Goal: Information Seeking & Learning: Learn about a topic

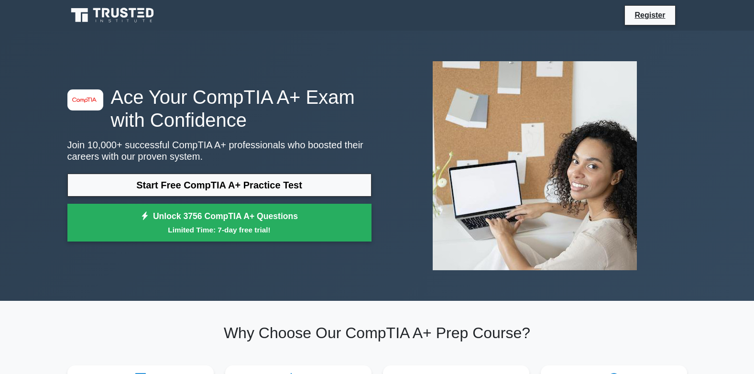
click at [290, 188] on link "Start Free CompTIA A+ Practice Test" at bounding box center [219, 184] width 304 height 23
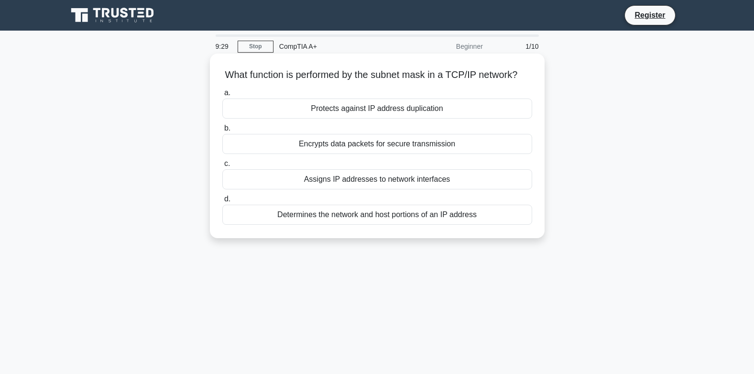
click at [377, 189] on div "Assigns IP addresses to network interfaces" at bounding box center [377, 179] width 310 height 20
click at [222, 167] on input "c. Assigns IP addresses to network interfaces" at bounding box center [222, 164] width 0 height 6
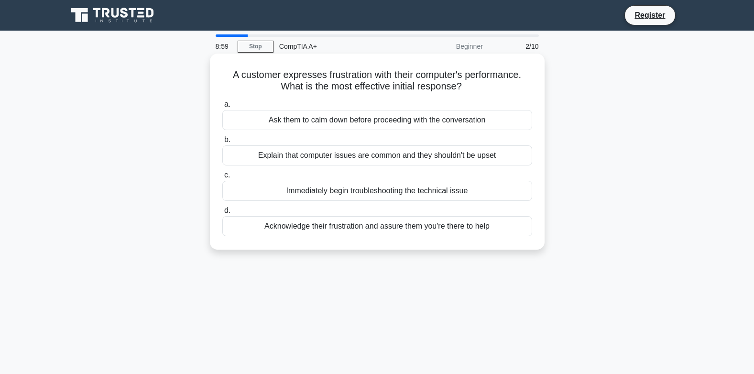
click at [354, 231] on div "Acknowledge their frustration and assure them you're there to help" at bounding box center [377, 226] width 310 height 20
click at [222, 214] on input "d. Acknowledge their frustration and assure them you're there to help" at bounding box center [222, 210] width 0 height 6
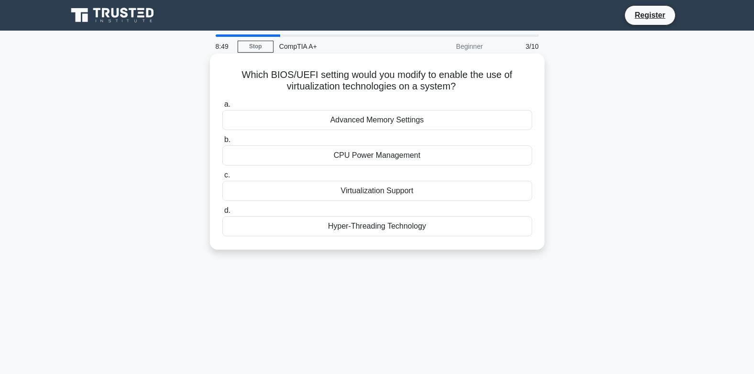
click at [378, 186] on div "Virtualization Support" at bounding box center [377, 191] width 310 height 20
click at [222, 178] on input "c. Virtualization Support" at bounding box center [222, 175] width 0 height 6
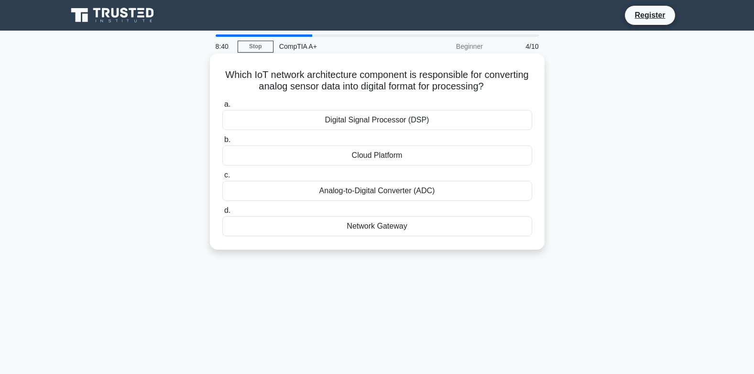
click at [376, 197] on div "Analog-to-Digital Converter (ADC)" at bounding box center [377, 191] width 310 height 20
click at [222, 178] on input "c. Analog-to-Digital Converter (ADC)" at bounding box center [222, 175] width 0 height 6
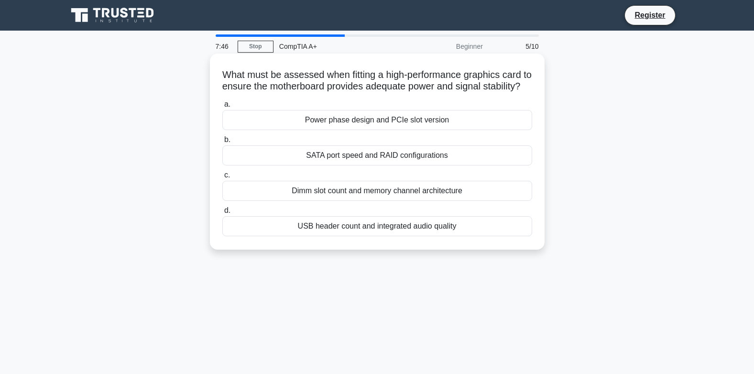
click at [448, 130] on div "Power phase design and PCIe slot version" at bounding box center [377, 120] width 310 height 20
click at [222, 108] on input "a. Power phase design and PCIe slot version" at bounding box center [222, 104] width 0 height 6
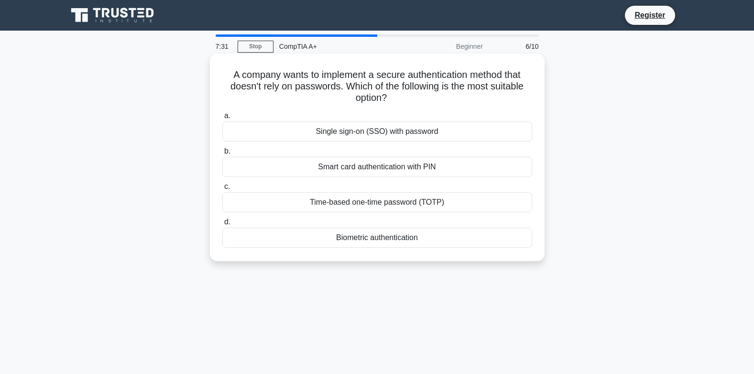
click at [392, 234] on div "Biometric authentication" at bounding box center [377, 237] width 310 height 20
click at [222, 225] on input "d. Biometric authentication" at bounding box center [222, 222] width 0 height 6
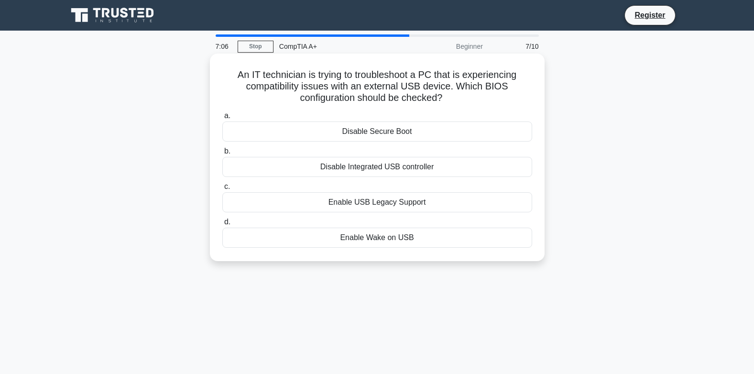
click at [340, 203] on div "Enable USB Legacy Support" at bounding box center [377, 202] width 310 height 20
click at [222, 190] on input "c. Enable USB Legacy Support" at bounding box center [222, 187] width 0 height 6
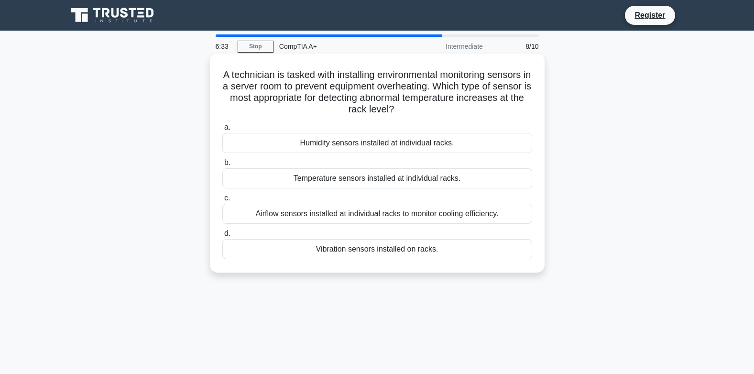
click at [407, 218] on div "Airflow sensors installed at individual racks to monitor cooling efficiency." at bounding box center [377, 214] width 310 height 20
click at [222, 201] on input "c. Airflow sensors installed at individual racks to monitor cooling efficiency." at bounding box center [222, 198] width 0 height 6
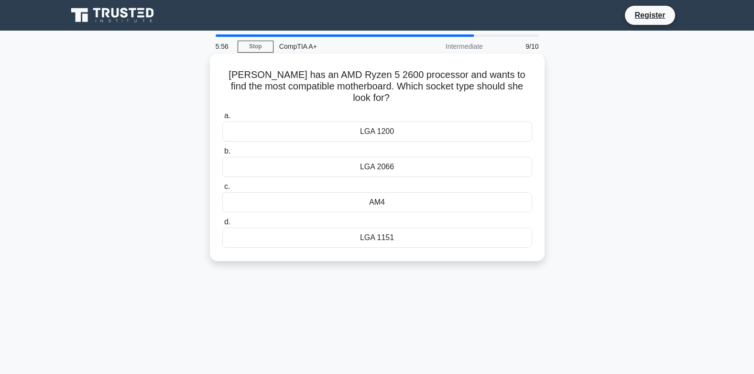
click at [384, 196] on div "AM4" at bounding box center [377, 202] width 310 height 20
click at [222, 190] on input "c. AM4" at bounding box center [222, 187] width 0 height 6
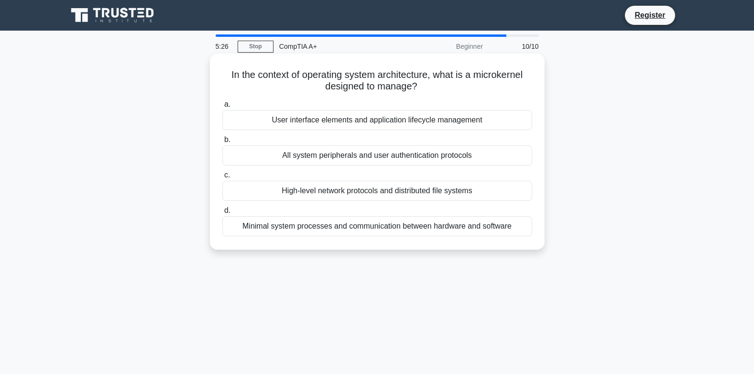
click at [370, 154] on div "All system peripherals and user authentication protocols" at bounding box center [377, 155] width 310 height 20
click at [222, 143] on input "b. All system peripherals and user authentication protocols" at bounding box center [222, 140] width 0 height 6
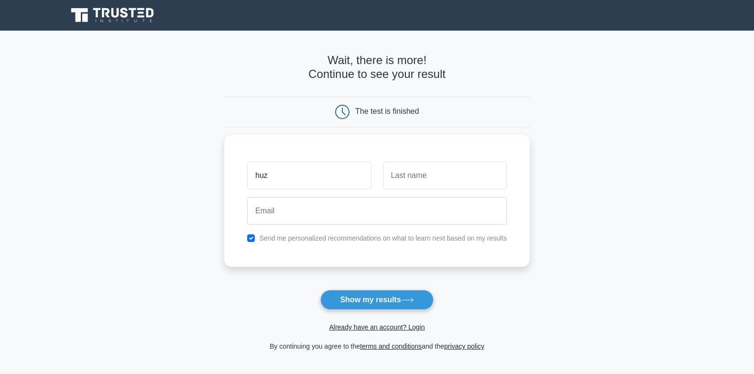
type input "Huzaifa"
click at [448, 170] on input "text" at bounding box center [445, 173] width 124 height 28
type input "kashif"
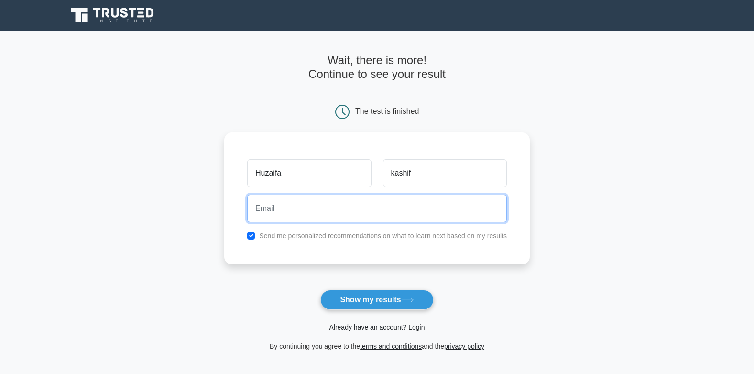
click at [411, 215] on input "email" at bounding box center [377, 209] width 260 height 28
click at [353, 210] on input "email" at bounding box center [377, 209] width 260 height 28
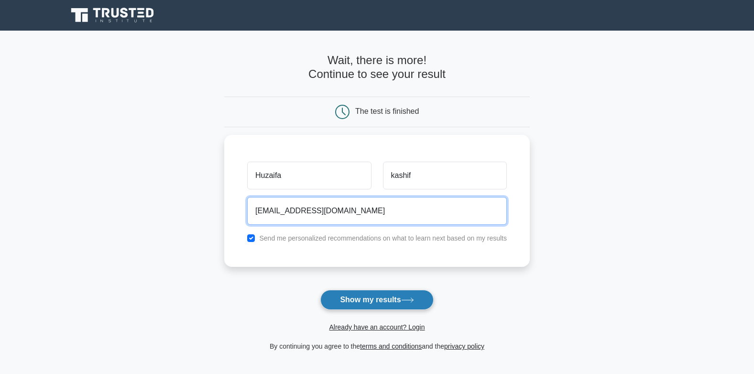
type input "huzaifachoudhary153@gmail.com"
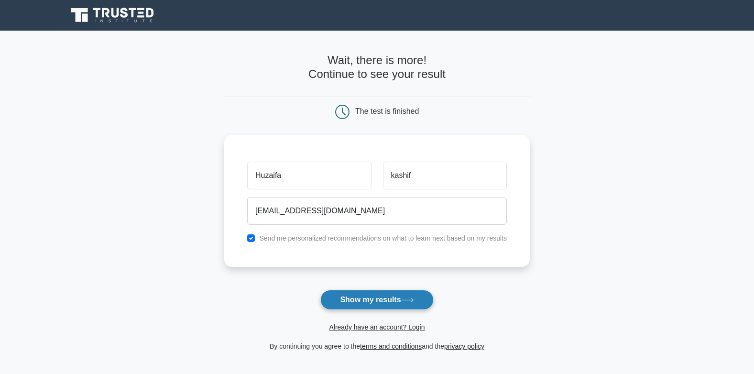
click at [370, 299] on button "Show my results" at bounding box center [376, 300] width 113 height 20
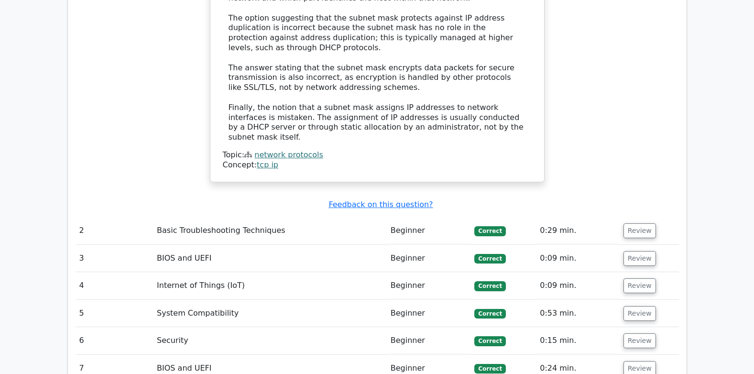
scroll to position [1147, 0]
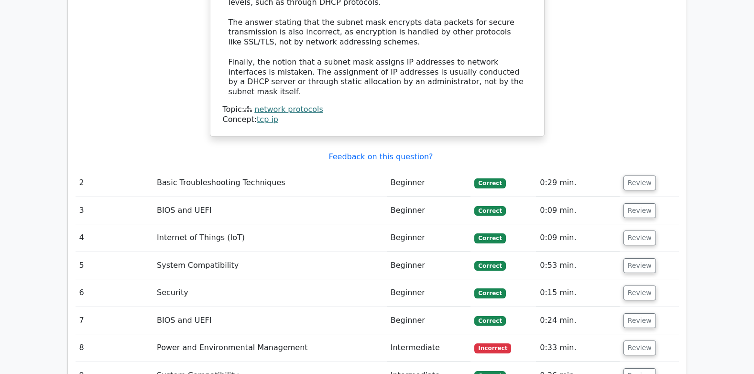
click at [493, 343] on span "Incorrect" at bounding box center [492, 348] width 37 height 10
click at [266, 334] on td "Power and Environmental Management" at bounding box center [270, 347] width 234 height 27
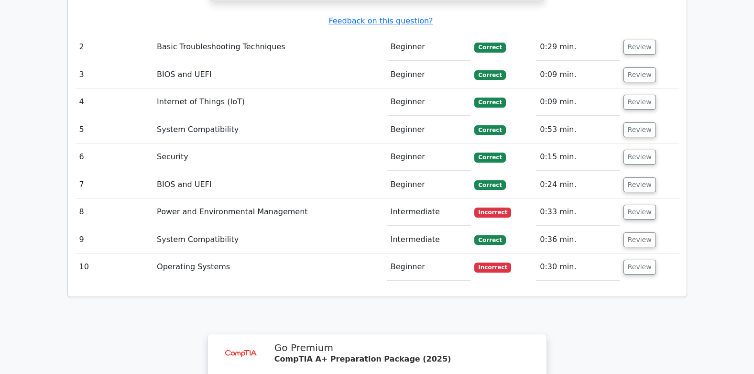
scroll to position [1235, 0]
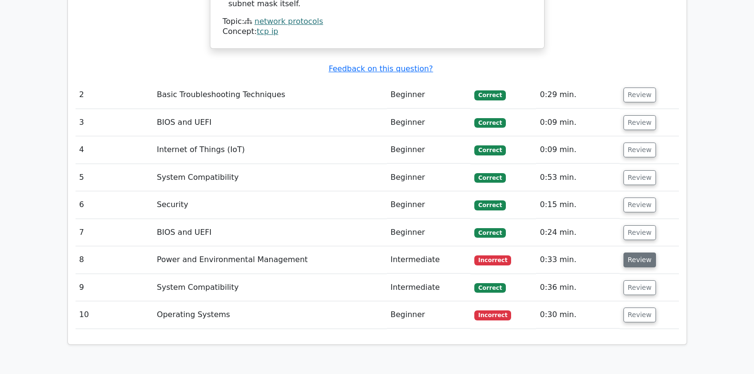
click at [632, 252] on button "Review" at bounding box center [639, 259] width 32 height 15
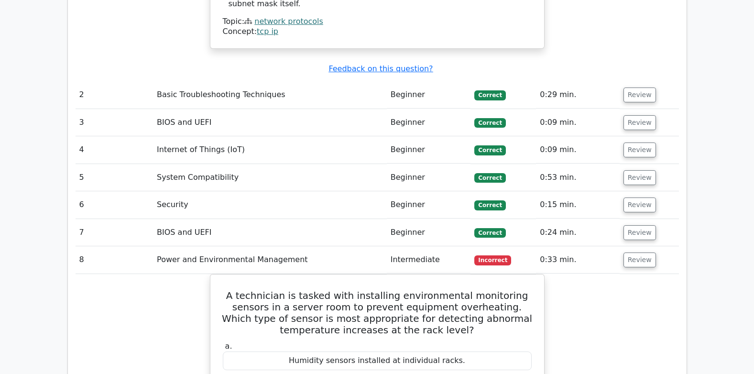
scroll to position [1187, 0]
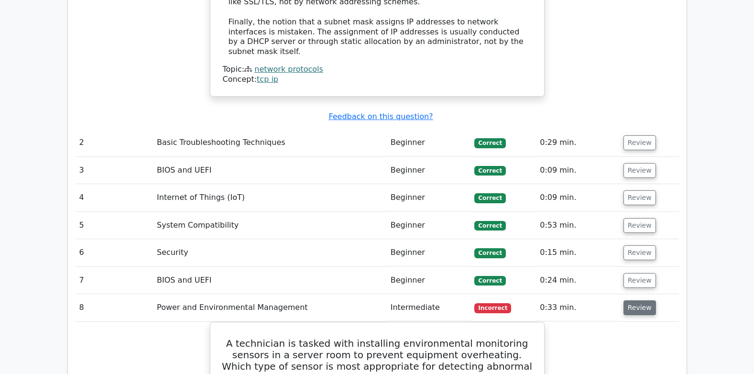
click at [638, 300] on button "Review" at bounding box center [639, 307] width 32 height 15
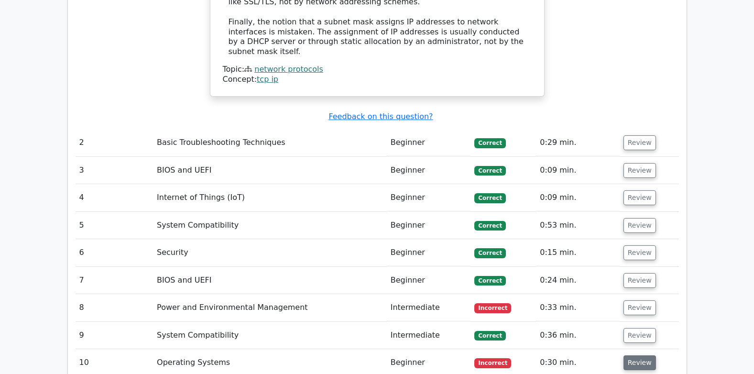
click at [635, 355] on button "Review" at bounding box center [639, 362] width 32 height 15
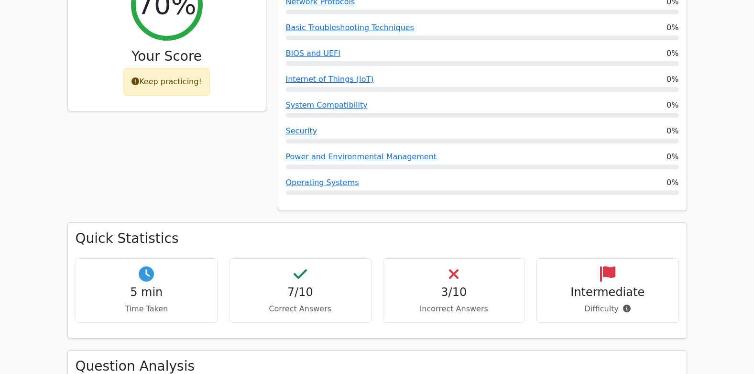
scroll to position [182, 0]
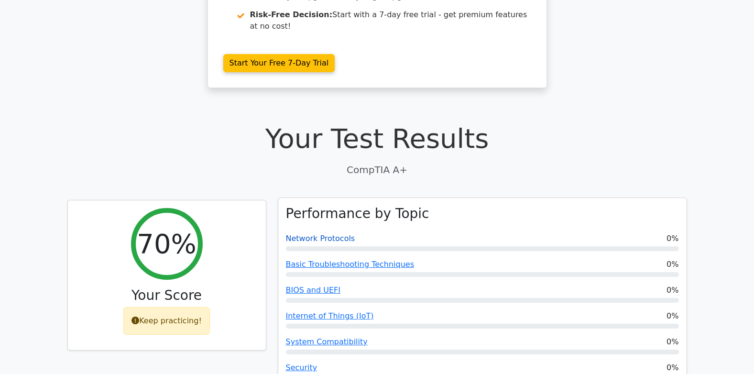
click at [328, 234] on link "Network Protocols" at bounding box center [320, 238] width 69 height 9
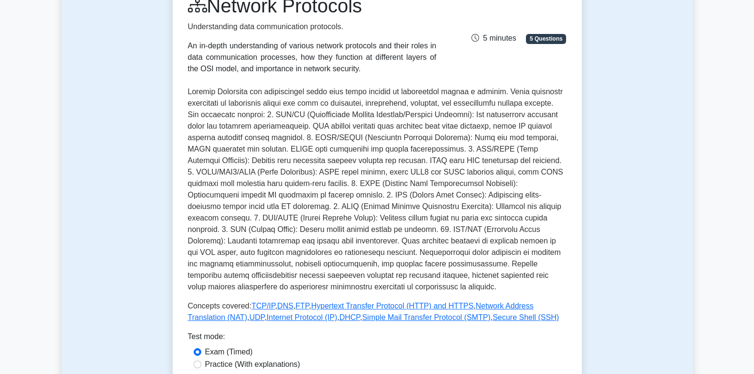
scroll to position [191, 0]
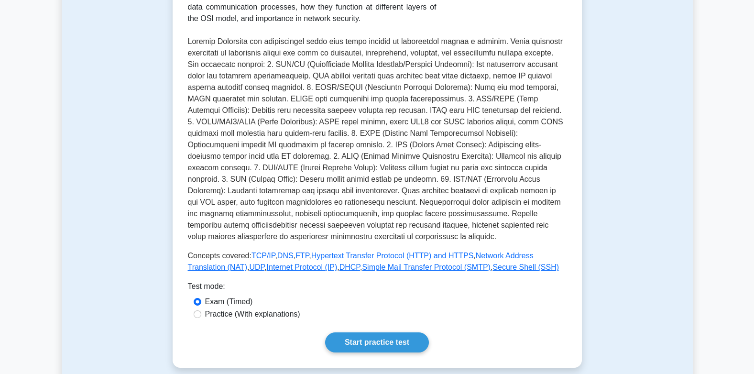
click at [241, 315] on label "Practice (With explanations)" at bounding box center [252, 313] width 95 height 11
click at [201, 315] on input "Practice (With explanations)" at bounding box center [198, 314] width 8 height 8
radio input "true"
click at [336, 338] on link "Start practice test" at bounding box center [377, 342] width 104 height 20
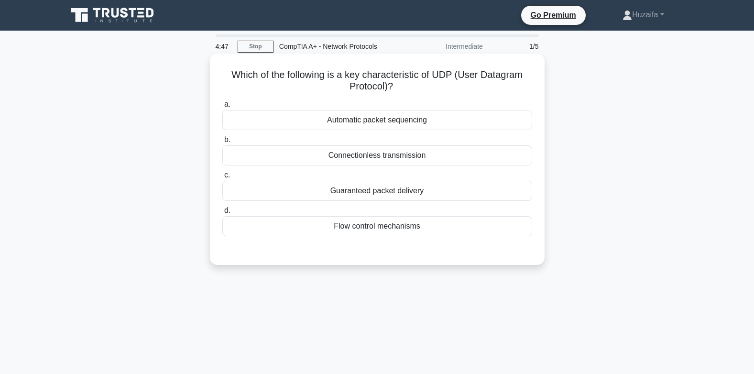
click at [359, 158] on div "Connectionless transmission" at bounding box center [377, 155] width 310 height 20
click at [222, 143] on input "b. Connectionless transmission" at bounding box center [222, 140] width 0 height 6
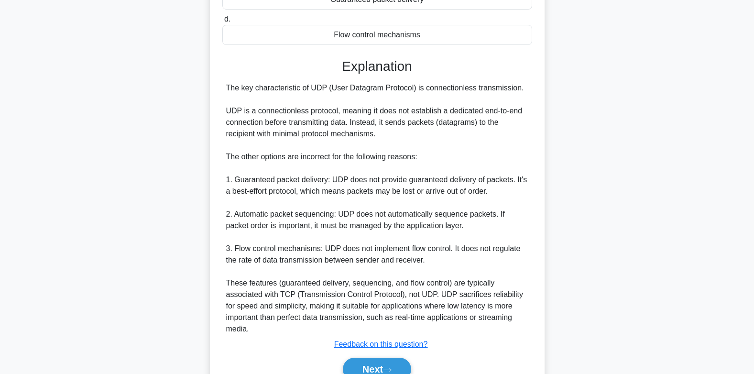
scroll to position [239, 0]
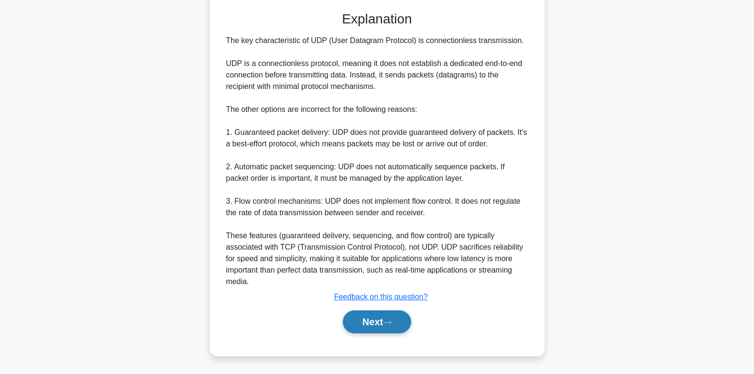
click at [382, 321] on button "Next" at bounding box center [377, 321] width 68 height 23
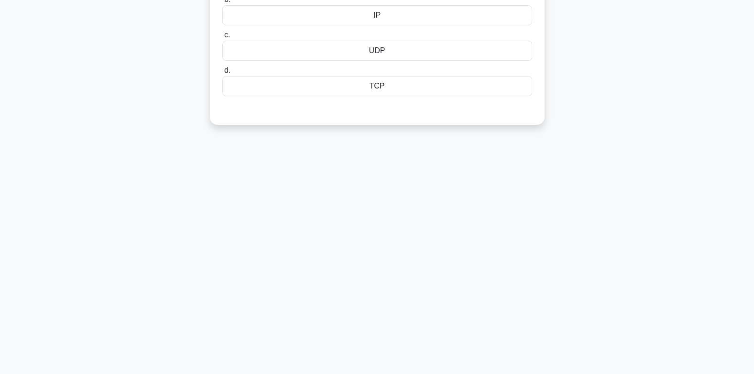
scroll to position [0, 0]
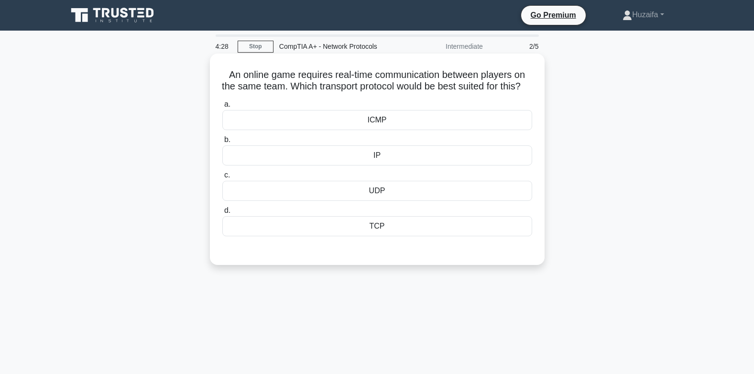
click at [380, 130] on div "ICMP" at bounding box center [377, 120] width 310 height 20
click at [222, 108] on input "a. ICMP" at bounding box center [222, 104] width 0 height 6
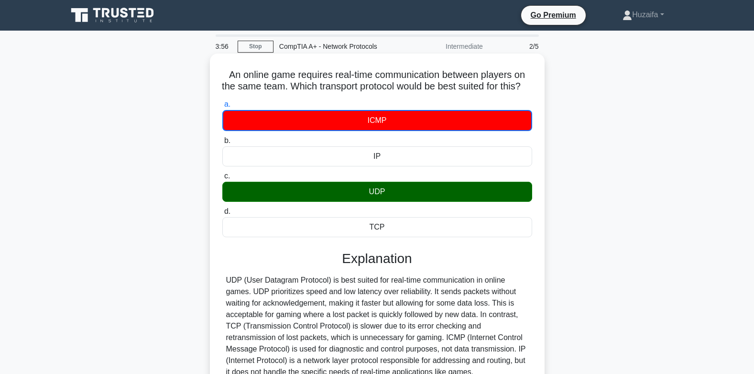
scroll to position [142, 0]
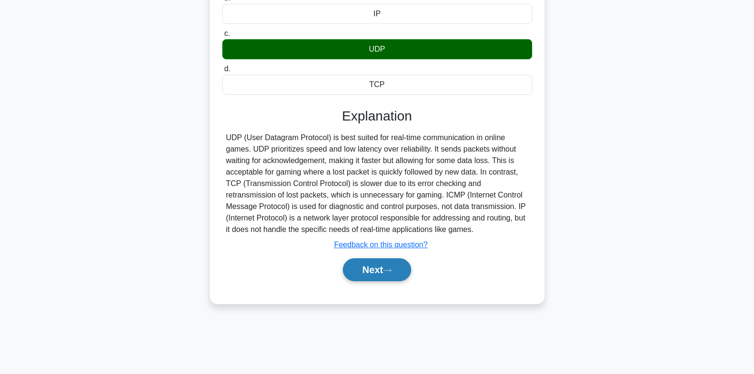
click at [377, 281] on button "Next" at bounding box center [377, 269] width 68 height 23
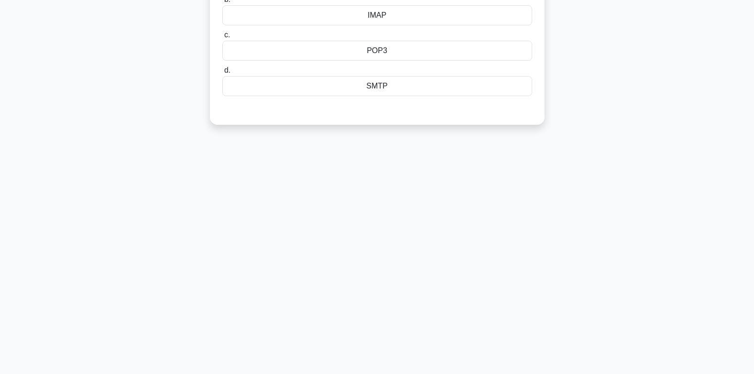
scroll to position [0, 0]
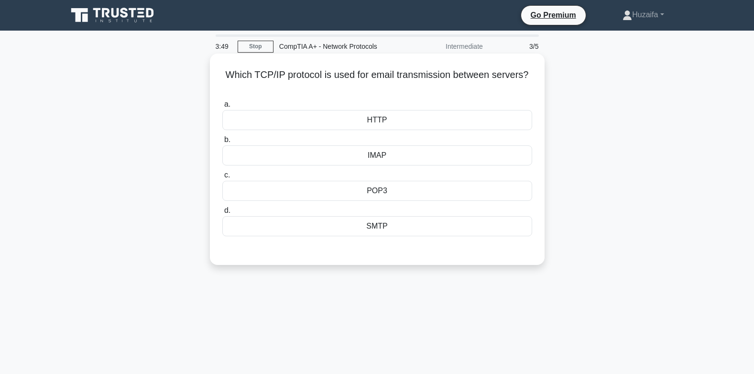
click at [402, 228] on div "SMTP" at bounding box center [377, 226] width 310 height 20
click at [222, 214] on input "d. SMTP" at bounding box center [222, 210] width 0 height 6
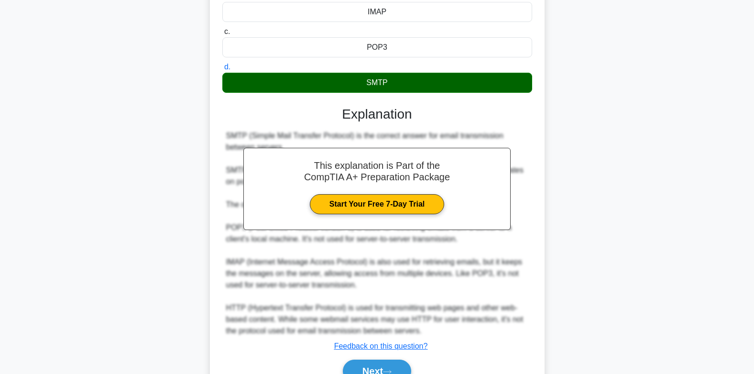
scroll to position [193, 0]
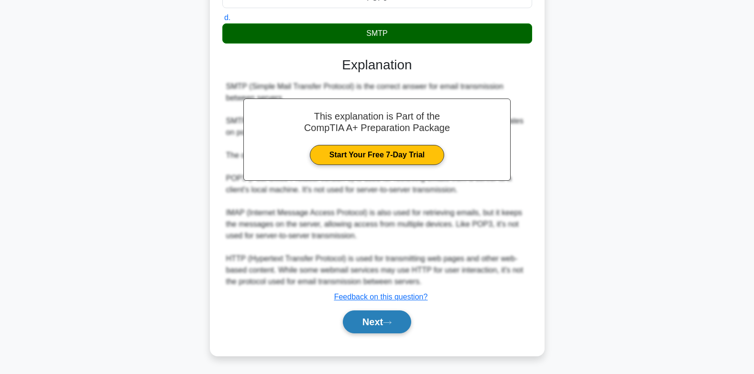
click at [374, 322] on button "Next" at bounding box center [377, 321] width 68 height 23
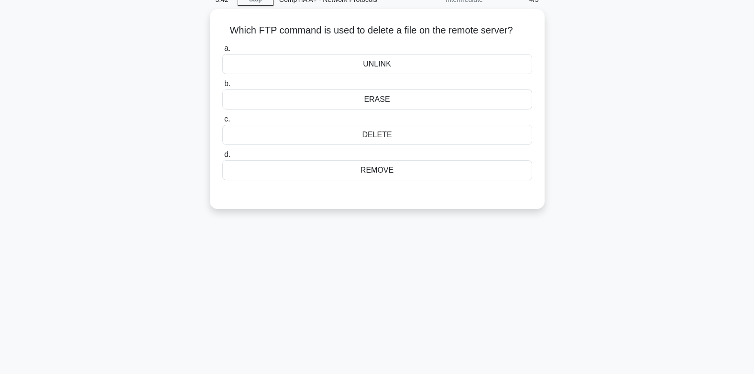
scroll to position [0, 0]
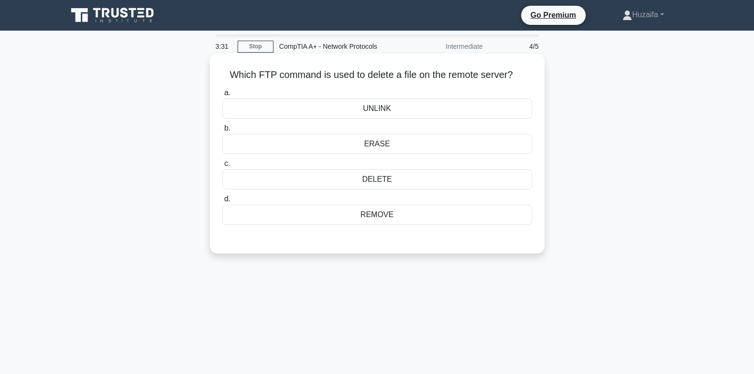
click at [433, 184] on div "DELETE" at bounding box center [377, 179] width 310 height 20
click at [222, 167] on input "c. DELETE" at bounding box center [222, 164] width 0 height 6
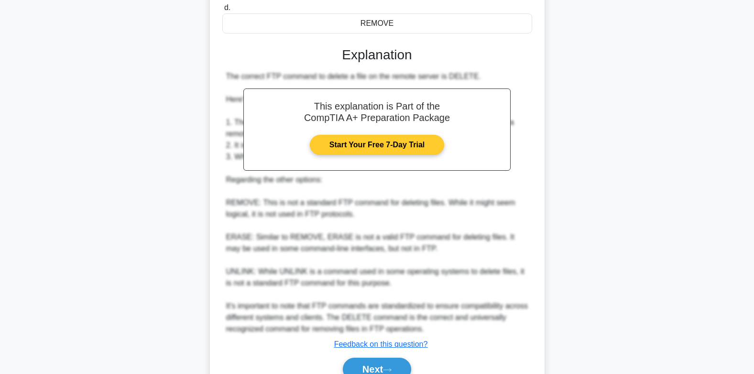
scroll to position [239, 0]
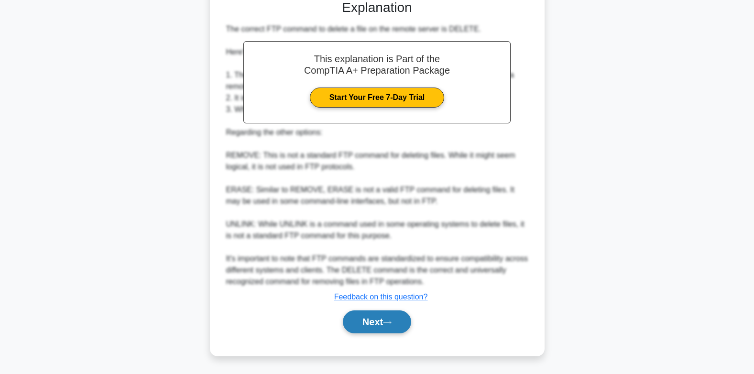
click at [391, 324] on icon at bounding box center [387, 322] width 9 height 5
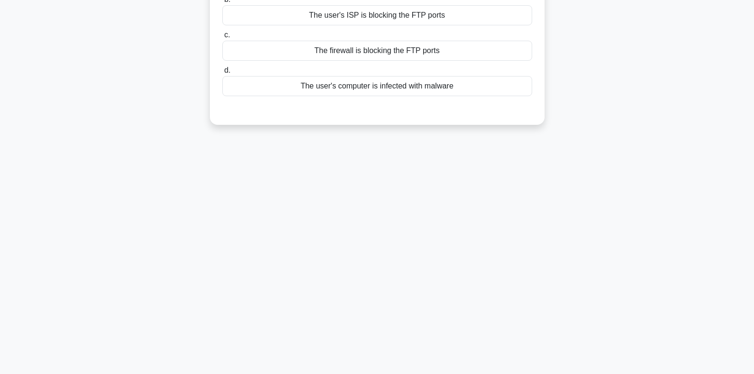
scroll to position [0, 0]
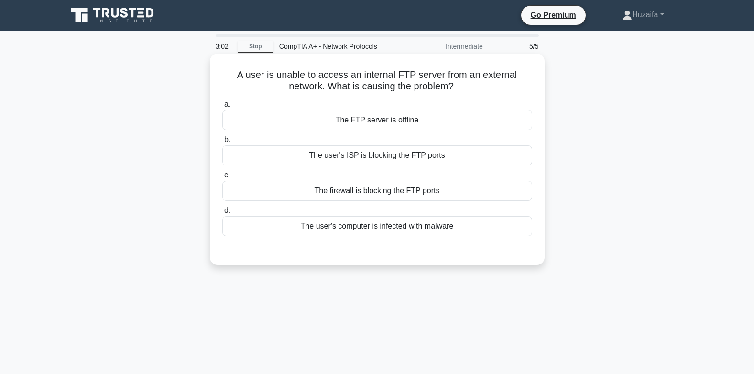
click at [426, 191] on div "The firewall is blocking the FTP ports" at bounding box center [377, 191] width 310 height 20
click at [222, 178] on input "c. The firewall is blocking the FTP ports" at bounding box center [222, 175] width 0 height 6
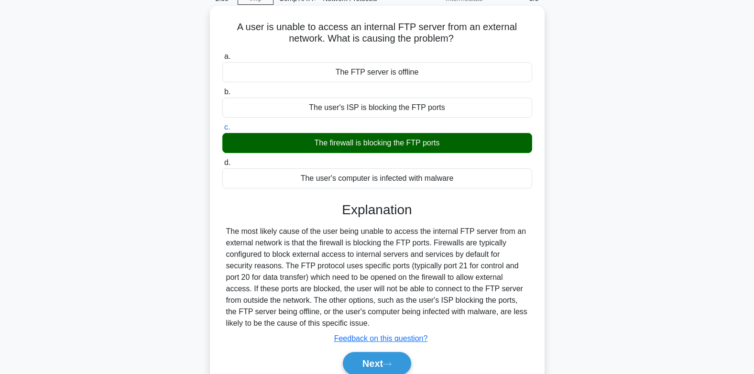
scroll to position [142, 0]
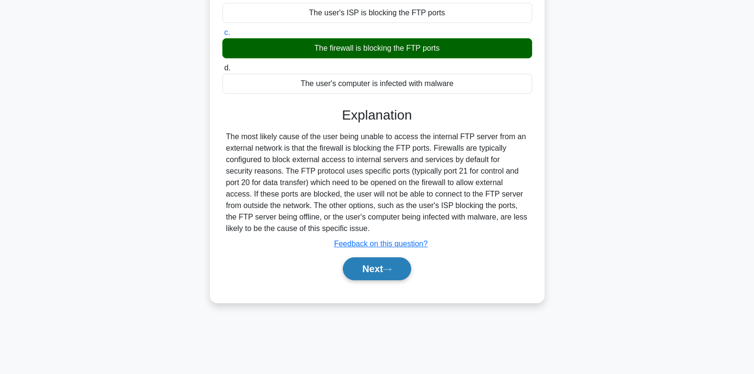
click at [376, 275] on button "Next" at bounding box center [377, 268] width 68 height 23
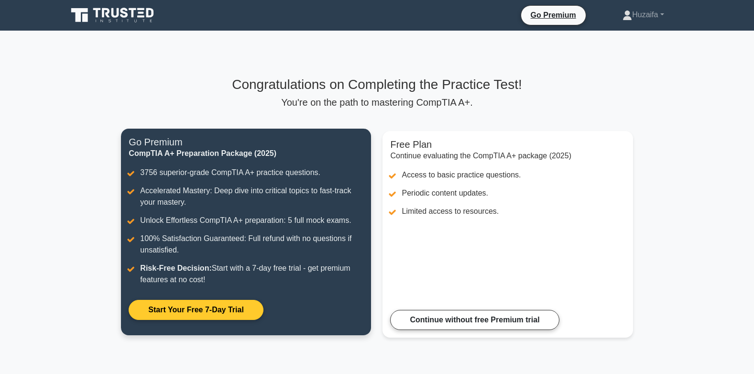
click at [218, 317] on link "Start Your Free 7-Day Trial" at bounding box center [196, 310] width 134 height 20
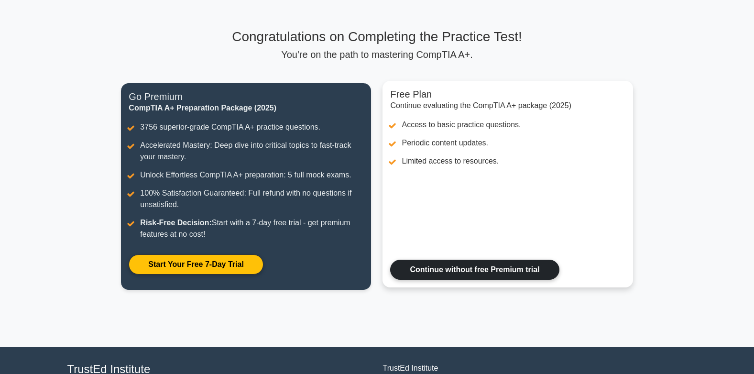
scroll to position [96, 0]
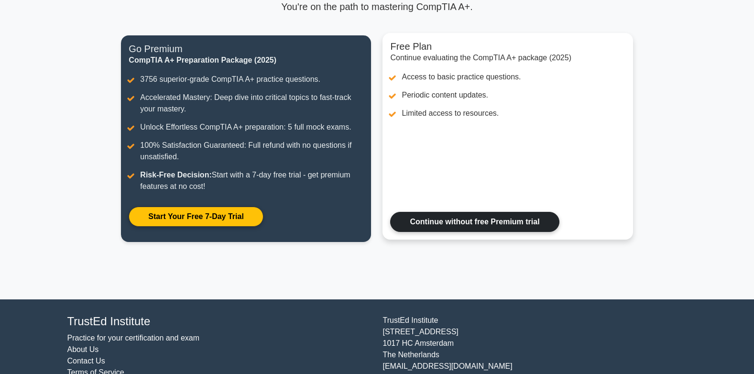
click at [467, 225] on link "Continue without free Premium trial" at bounding box center [474, 222] width 169 height 20
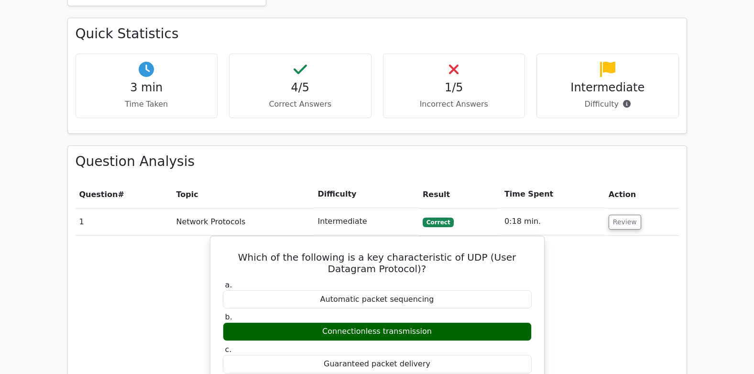
scroll to position [621, 0]
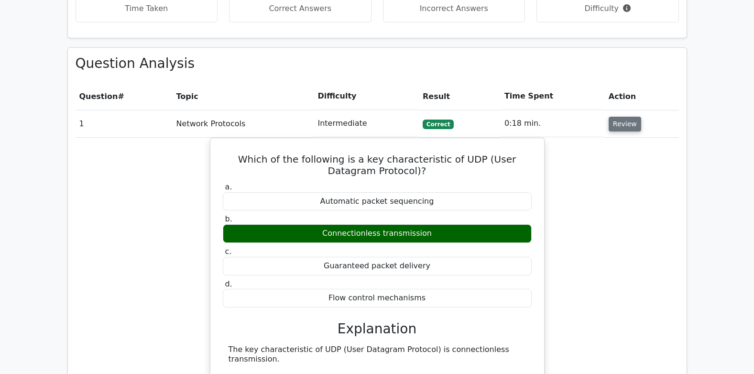
click at [616, 117] on button "Review" at bounding box center [624, 124] width 32 height 15
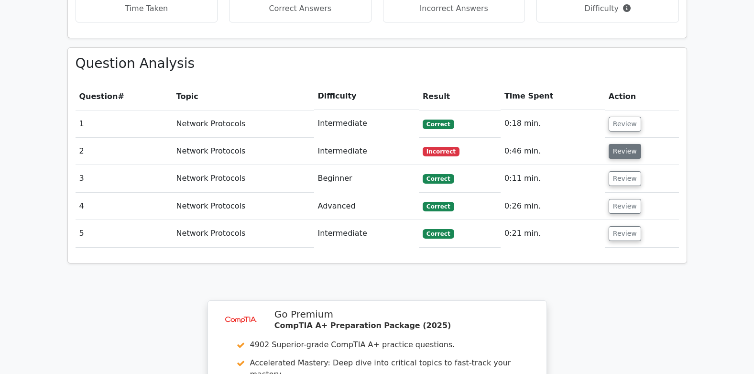
click at [608, 144] on button "Review" at bounding box center [624, 151] width 32 height 15
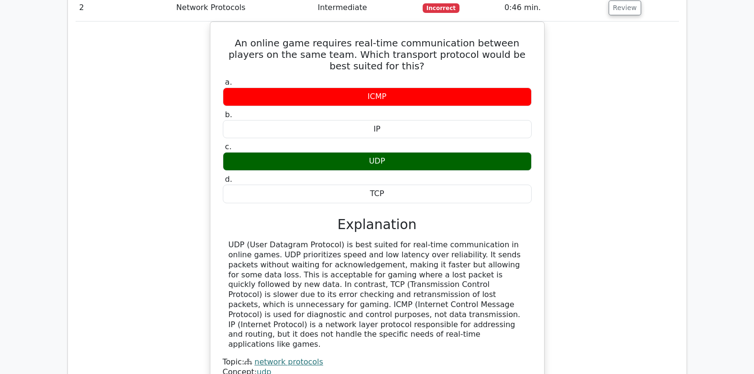
scroll to position [669, 0]
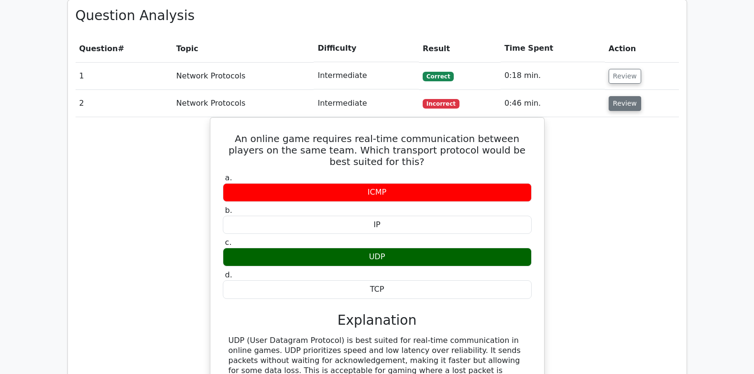
click at [612, 96] on button "Review" at bounding box center [624, 103] width 32 height 15
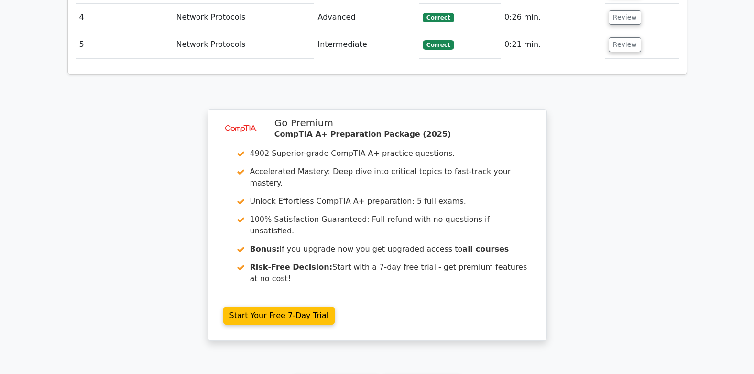
scroll to position [899, 0]
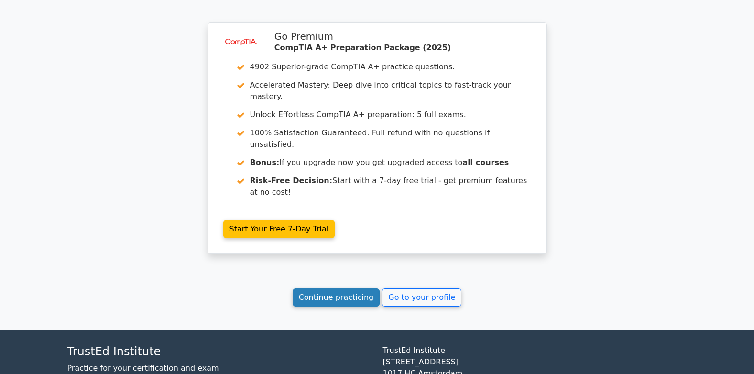
click at [347, 288] on link "Continue practicing" at bounding box center [335, 297] width 87 height 18
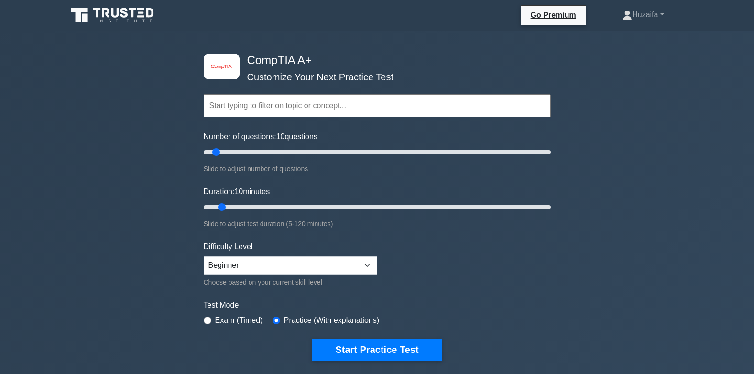
click at [318, 113] on input "text" at bounding box center [377, 105] width 347 height 23
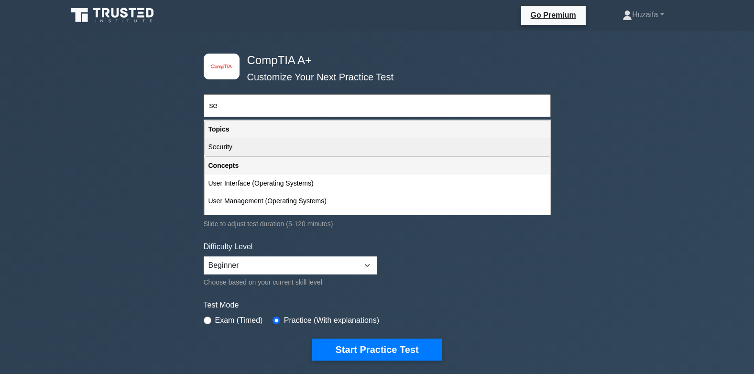
click at [316, 144] on div "Security" at bounding box center [377, 147] width 345 height 18
type input "Security"
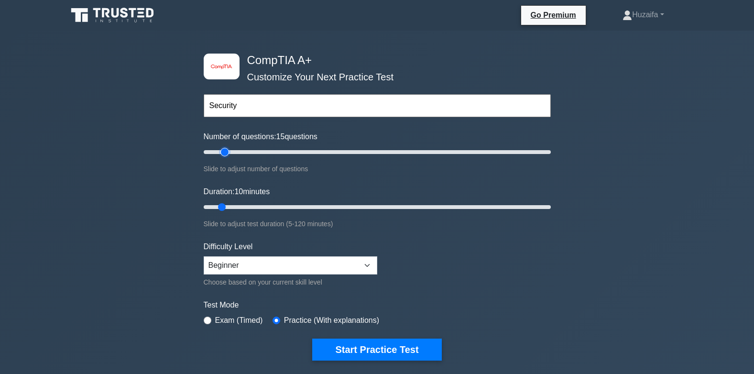
drag, startPoint x: 216, startPoint y: 150, endPoint x: 226, endPoint y: 157, distance: 12.3
type input "15"
click at [226, 157] on input "Number of questions: 15 questions" at bounding box center [377, 151] width 347 height 11
drag, startPoint x: 221, startPoint y: 204, endPoint x: 231, endPoint y: 205, distance: 10.0
type input "15"
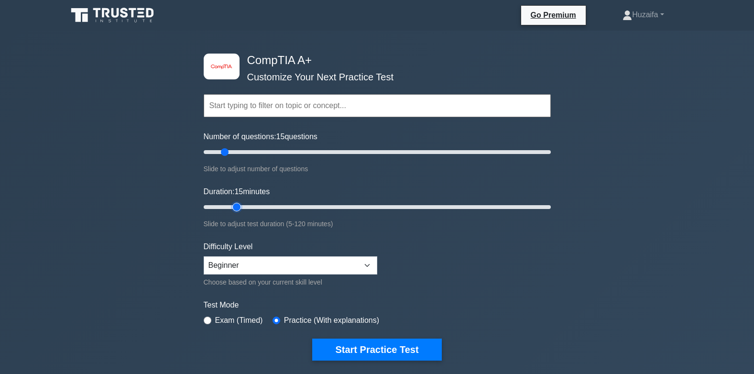
click at [231, 205] on input "Duration: 15 minutes" at bounding box center [377, 206] width 347 height 11
click at [302, 273] on select "Beginner Intermediate Expert" at bounding box center [290, 265] width 173 height 18
select select "expert"
click at [204, 256] on select "Beginner Intermediate Expert" at bounding box center [290, 265] width 173 height 18
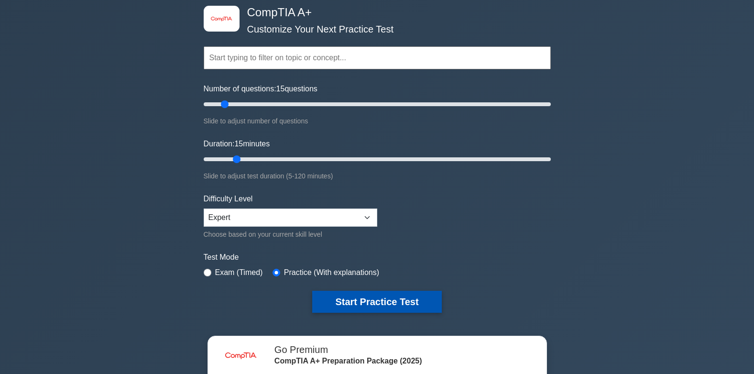
click at [324, 298] on button "Start Practice Test" at bounding box center [376, 302] width 129 height 22
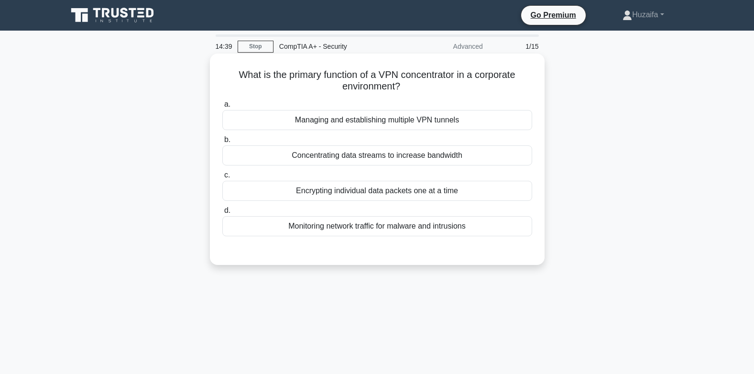
click at [357, 119] on div "Managing and establishing multiple VPN tunnels" at bounding box center [377, 120] width 310 height 20
click at [222, 108] on input "a. Managing and establishing multiple VPN tunnels" at bounding box center [222, 104] width 0 height 6
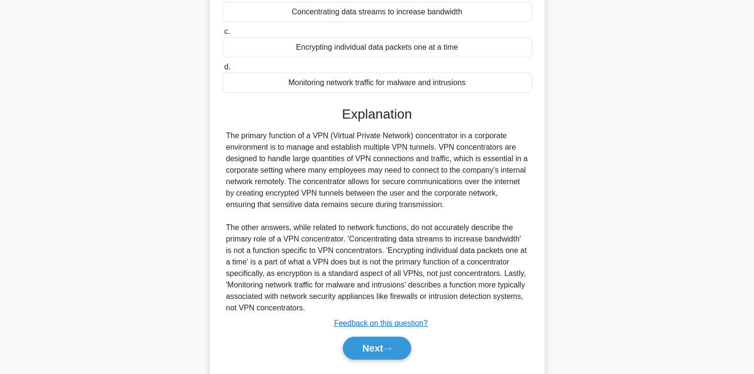
scroll to position [170, 0]
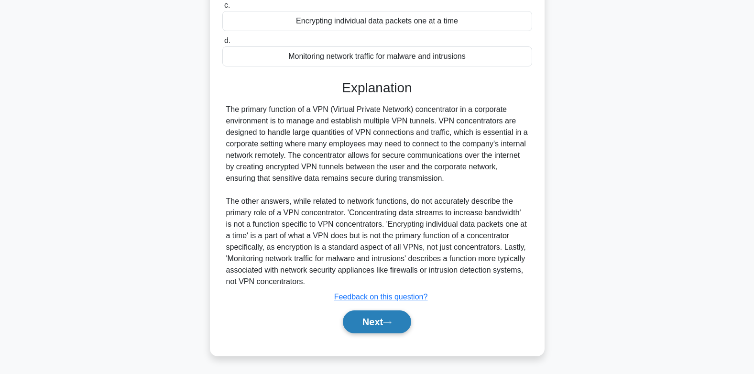
click at [363, 327] on button "Next" at bounding box center [377, 321] width 68 height 23
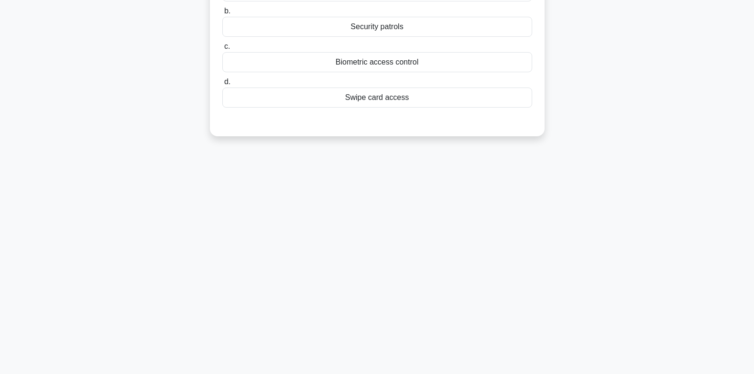
scroll to position [0, 0]
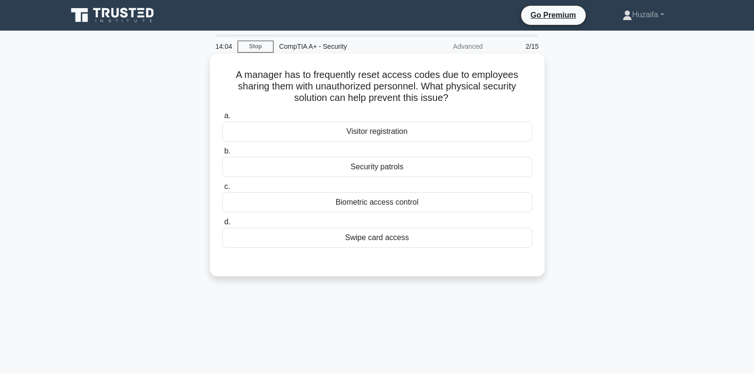
click at [389, 197] on div "Biometric access control" at bounding box center [377, 202] width 310 height 20
click at [222, 190] on input "c. Biometric access control" at bounding box center [222, 187] width 0 height 6
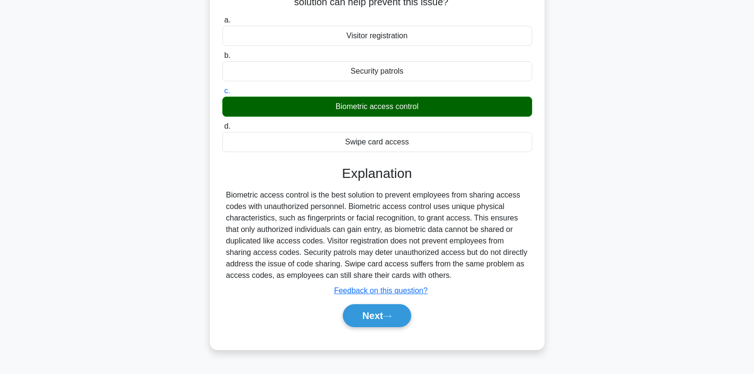
scroll to position [142, 0]
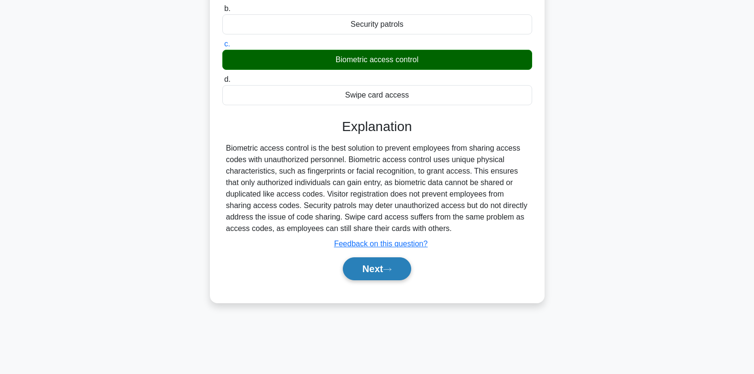
click at [409, 270] on button "Next" at bounding box center [377, 268] width 68 height 23
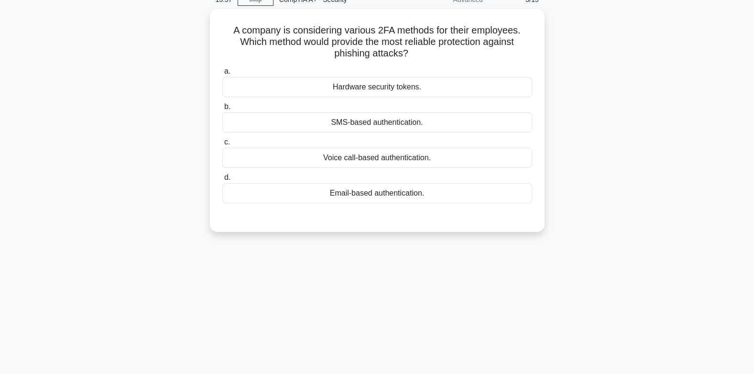
scroll to position [0, 0]
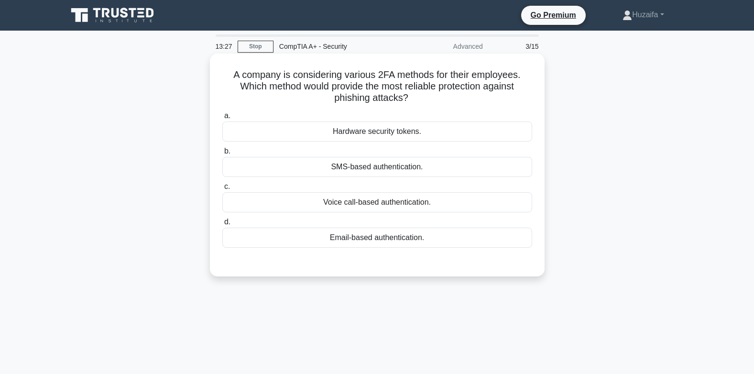
click at [376, 136] on div "Hardware security tokens." at bounding box center [377, 131] width 310 height 20
click at [222, 119] on input "a. Hardware security tokens." at bounding box center [222, 116] width 0 height 6
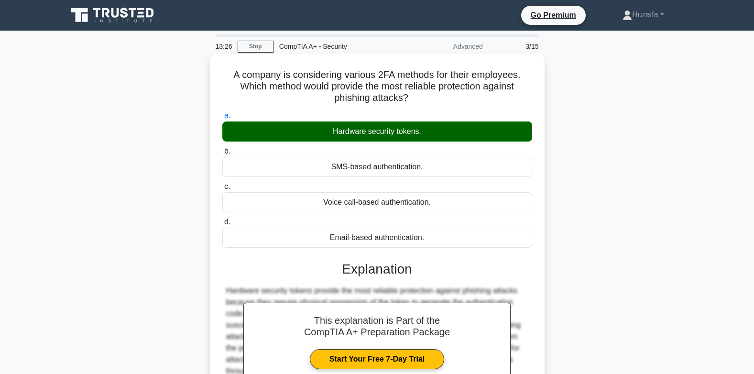
scroll to position [142, 0]
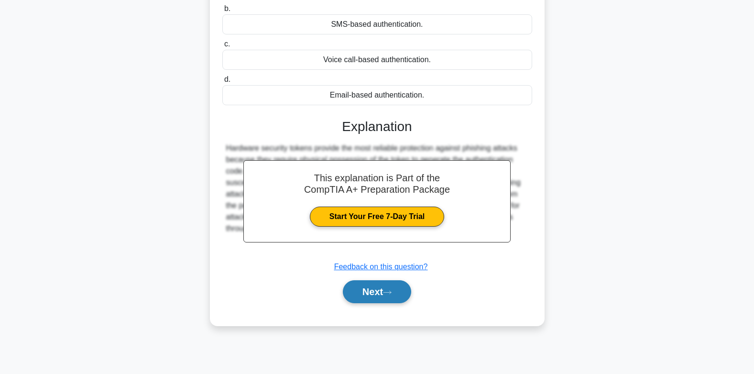
click at [381, 294] on button "Next" at bounding box center [377, 291] width 68 height 23
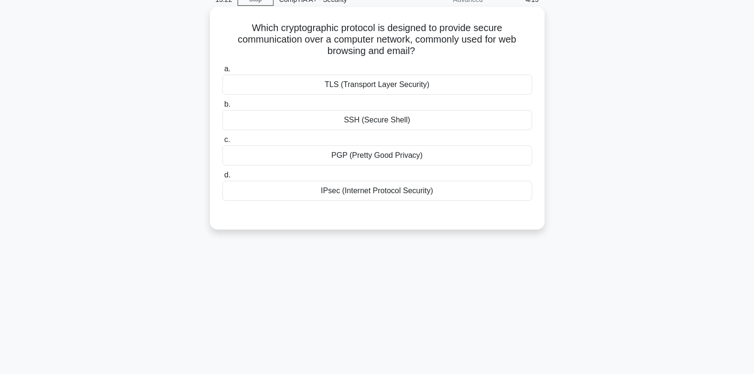
scroll to position [0, 0]
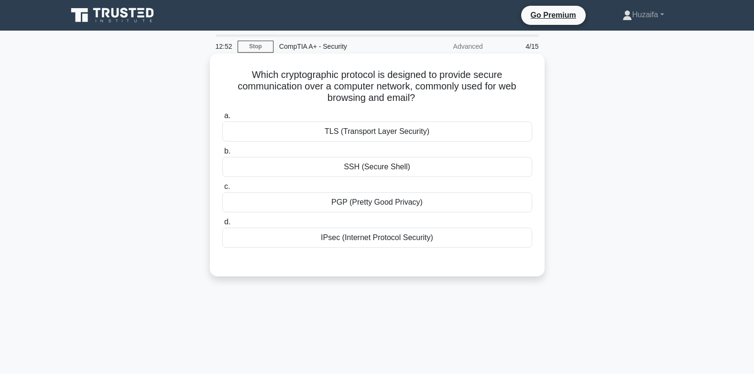
click at [441, 234] on div "IPsec (Internet Protocol Security)" at bounding box center [377, 237] width 310 height 20
click at [222, 225] on input "d. IPsec (Internet Protocol Security)" at bounding box center [222, 222] width 0 height 6
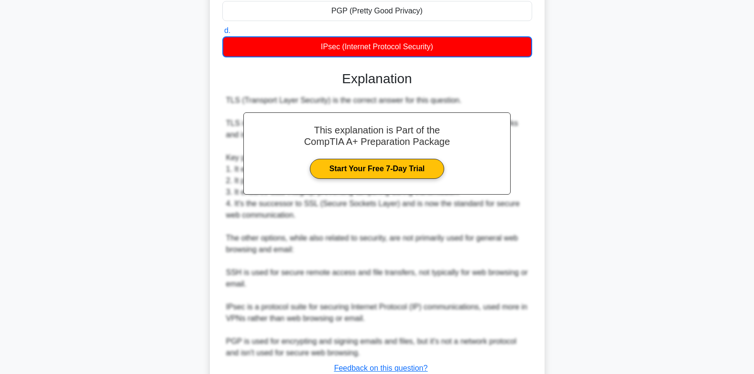
scroll to position [263, 0]
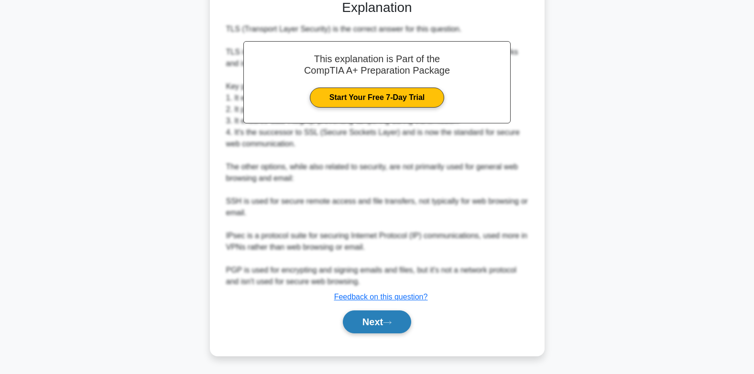
click at [392, 327] on button "Next" at bounding box center [377, 321] width 68 height 23
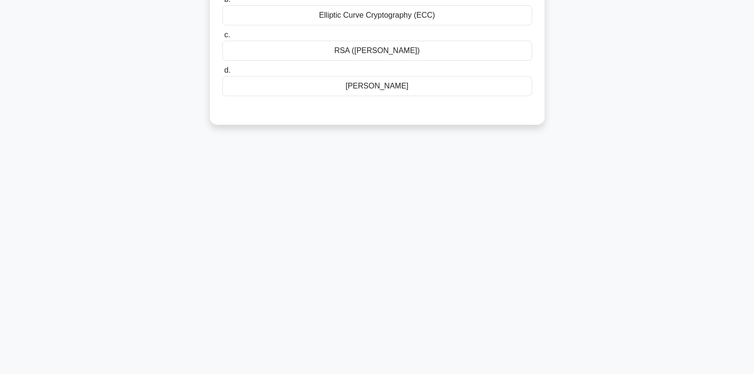
scroll to position [0, 0]
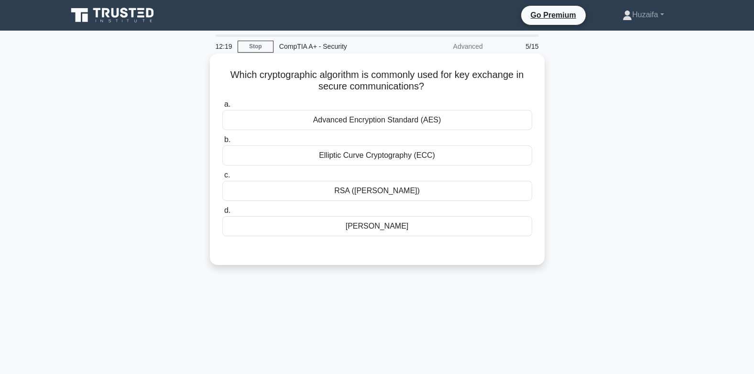
click at [443, 127] on div "Advanced Encryption Standard (AES)" at bounding box center [377, 120] width 310 height 20
click at [222, 108] on input "a. Advanced Encryption Standard (AES)" at bounding box center [222, 104] width 0 height 6
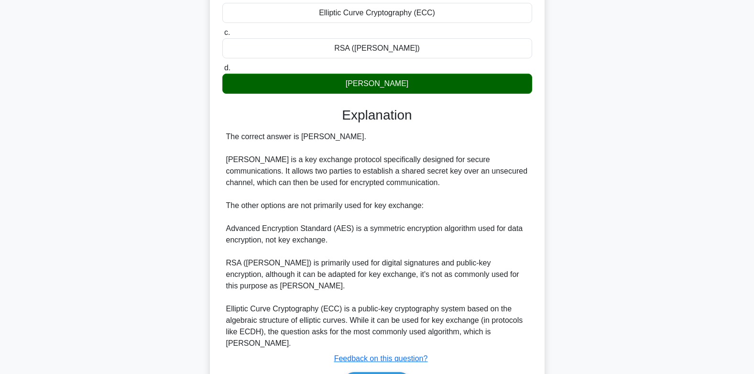
scroll to position [205, 0]
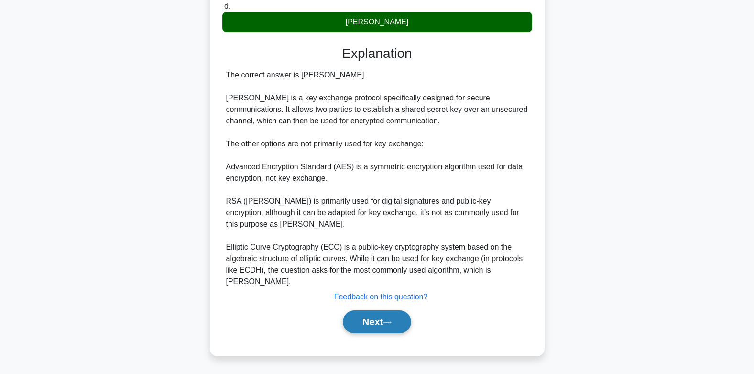
click at [385, 325] on button "Next" at bounding box center [377, 321] width 68 height 23
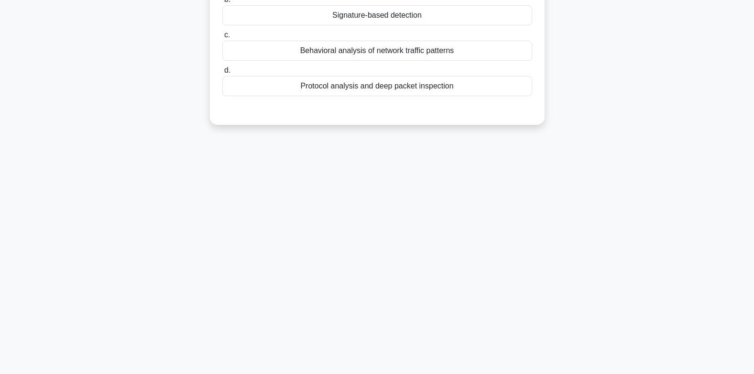
scroll to position [0, 0]
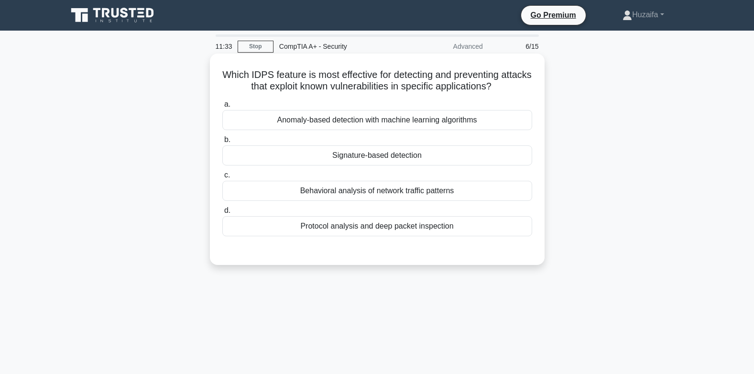
click at [382, 231] on div "Protocol analysis and deep packet inspection" at bounding box center [377, 226] width 310 height 20
click at [222, 214] on input "d. Protocol analysis and deep packet inspection" at bounding box center [222, 210] width 0 height 6
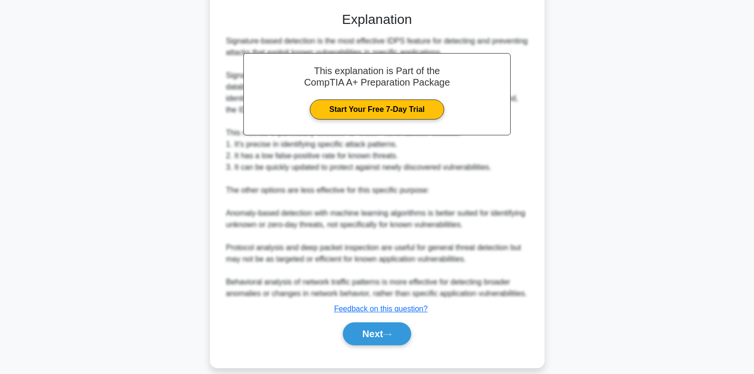
scroll to position [251, 0]
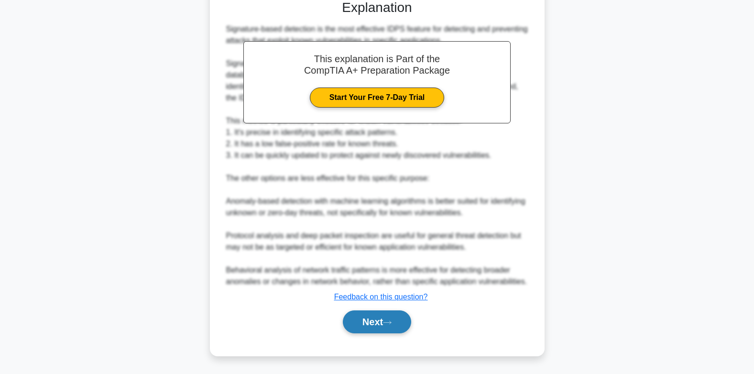
click at [398, 321] on button "Next" at bounding box center [377, 321] width 68 height 23
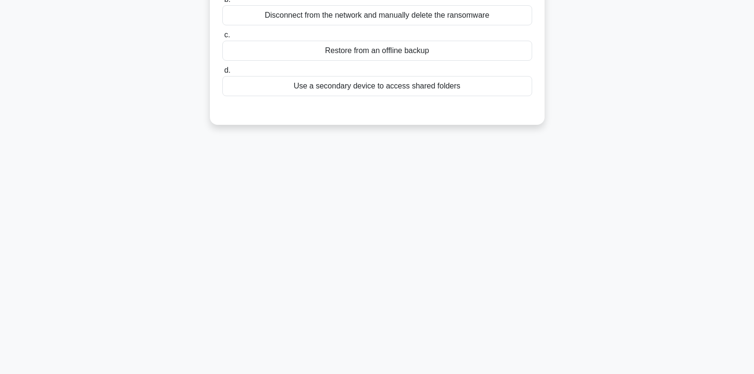
scroll to position [0, 0]
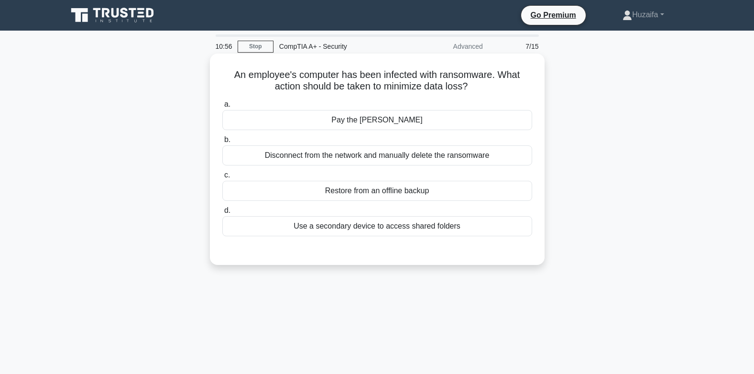
click at [399, 226] on div "Use a secondary device to access shared folders" at bounding box center [377, 226] width 310 height 20
click at [222, 214] on input "d. Use a secondary device to access shared folders" at bounding box center [222, 210] width 0 height 6
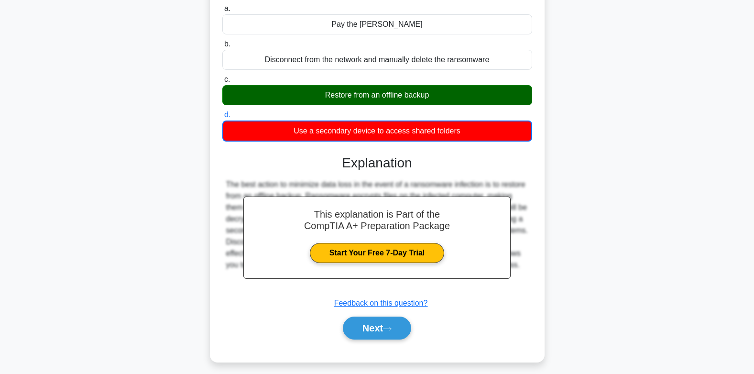
scroll to position [142, 0]
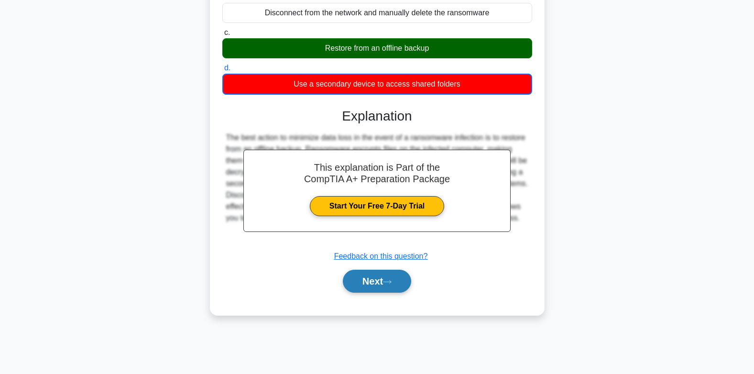
click at [372, 277] on button "Next" at bounding box center [377, 281] width 68 height 23
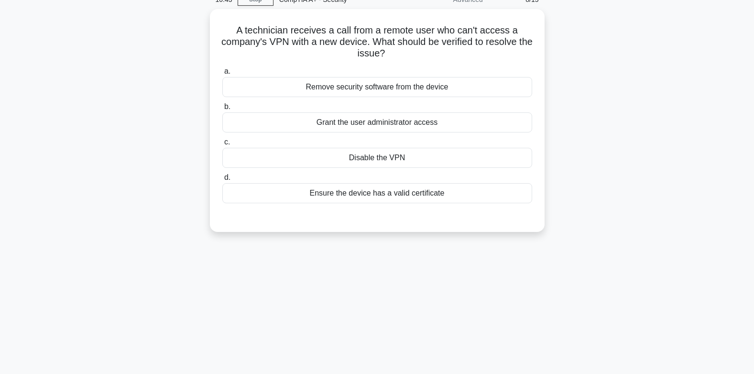
scroll to position [0, 0]
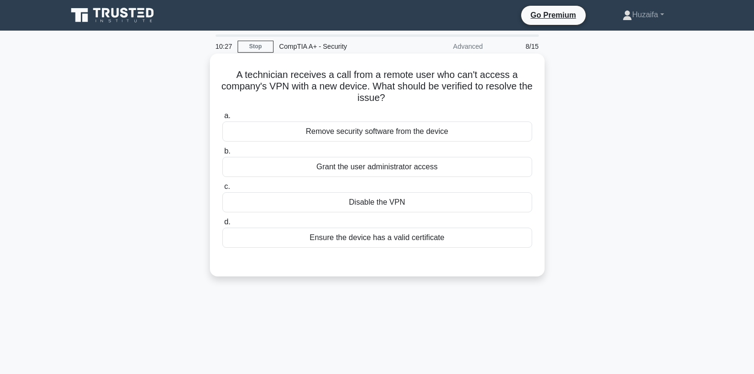
click at [404, 133] on div "Remove security software from the device" at bounding box center [377, 131] width 310 height 20
click at [222, 119] on input "a. Remove security software from the device" at bounding box center [222, 116] width 0 height 6
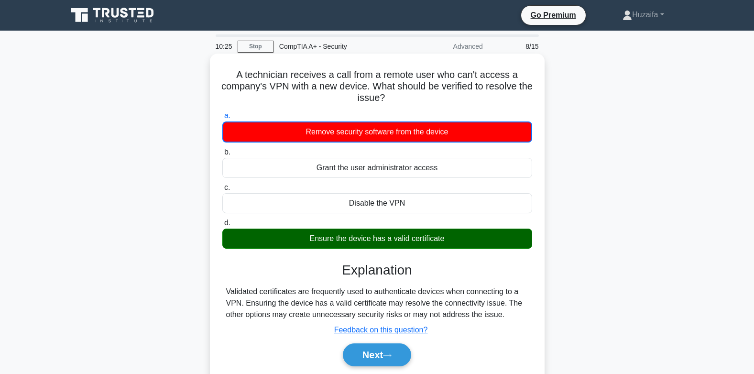
scroll to position [96, 0]
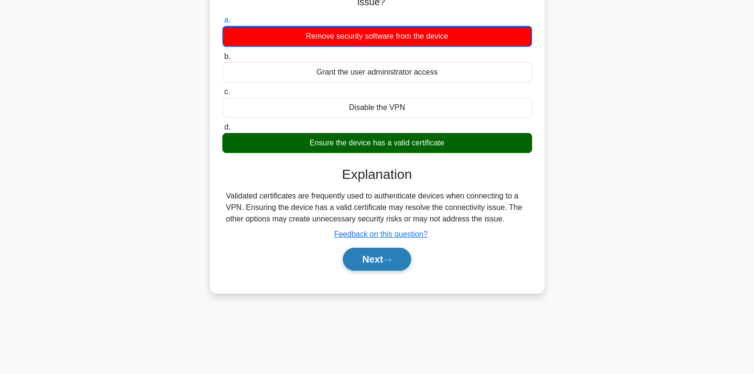
click at [398, 256] on button "Next" at bounding box center [377, 259] width 68 height 23
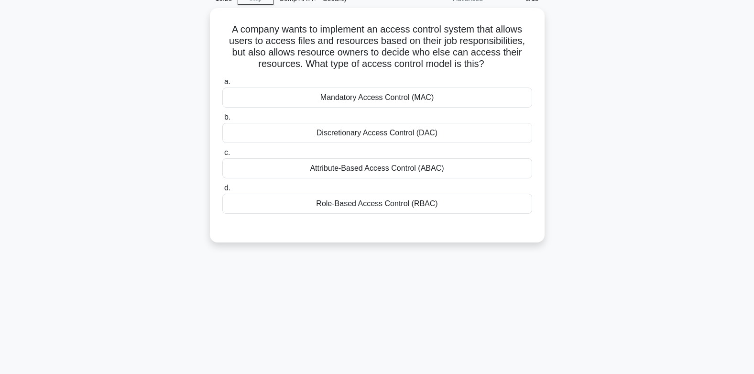
scroll to position [0, 0]
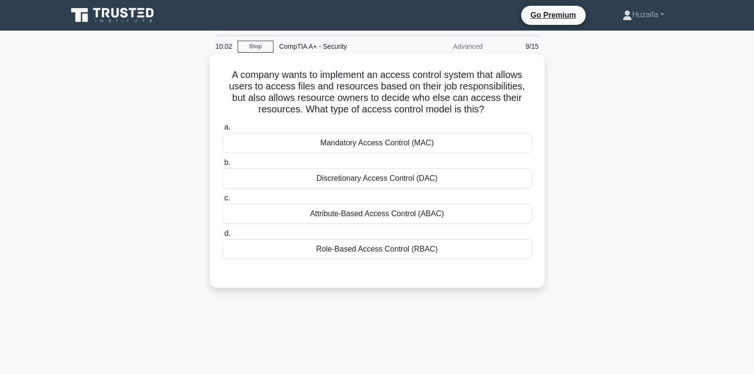
click at [333, 257] on div "Role-Based Access Control (RBAC)" at bounding box center [377, 249] width 310 height 20
click at [222, 237] on input "d. Role-Based Access Control (RBAC)" at bounding box center [222, 233] width 0 height 6
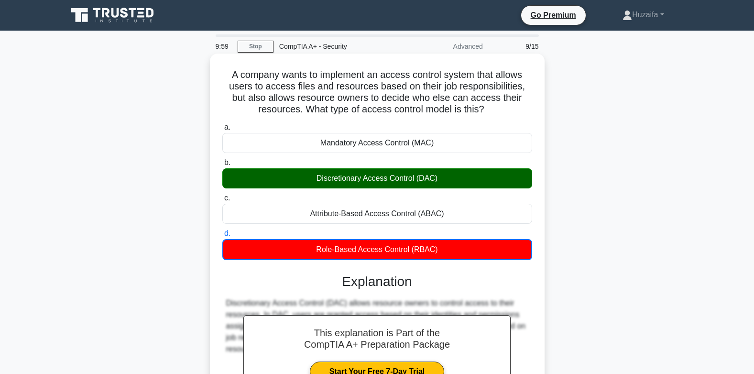
scroll to position [142, 0]
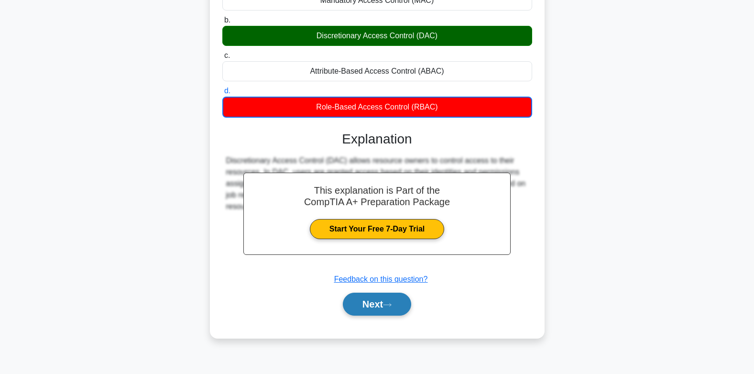
click at [377, 296] on button "Next" at bounding box center [377, 303] width 68 height 23
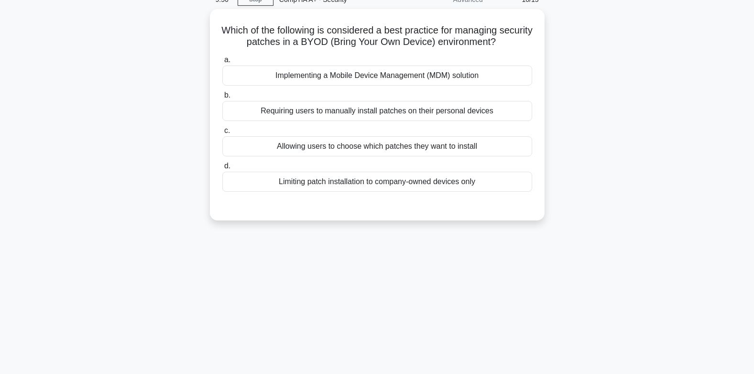
scroll to position [0, 0]
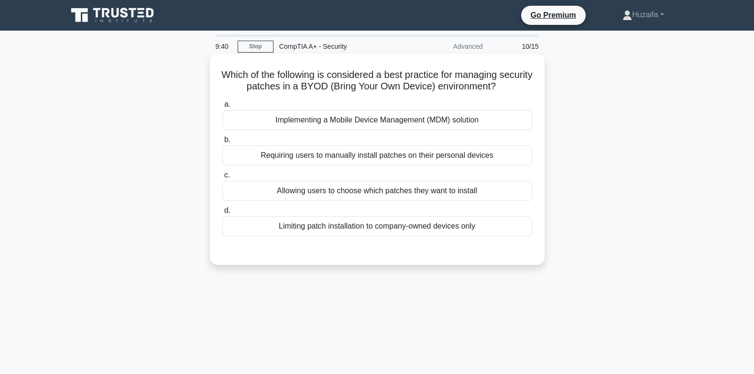
click at [372, 158] on div "Requiring users to manually install patches on their personal devices" at bounding box center [377, 155] width 310 height 20
click at [222, 143] on input "b. Requiring users to manually install patches on their personal devices" at bounding box center [222, 140] width 0 height 6
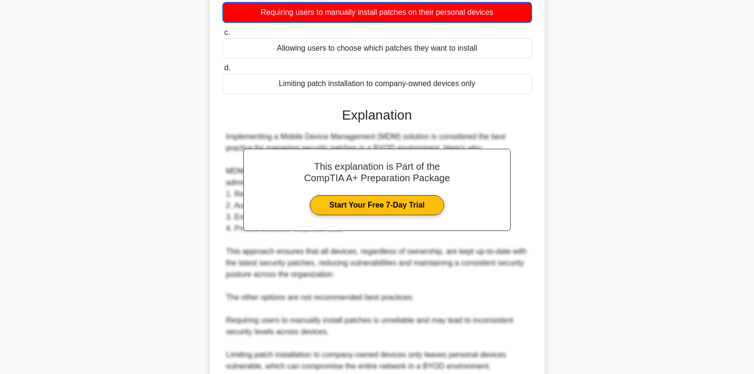
scroll to position [263, 0]
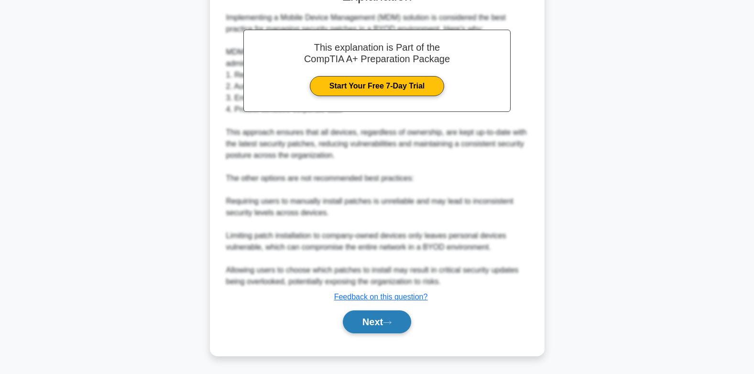
click at [372, 324] on button "Next" at bounding box center [377, 321] width 68 height 23
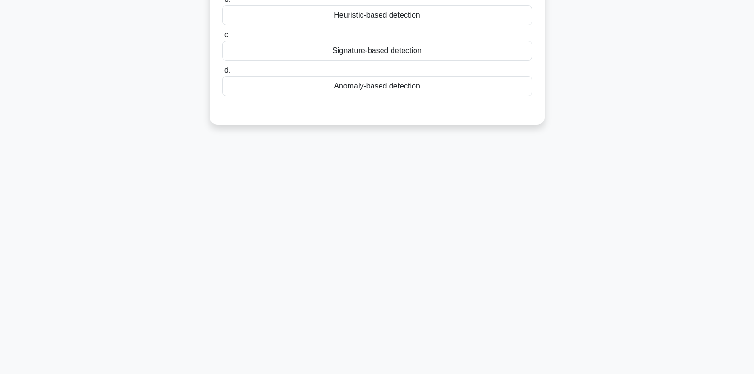
scroll to position [0, 0]
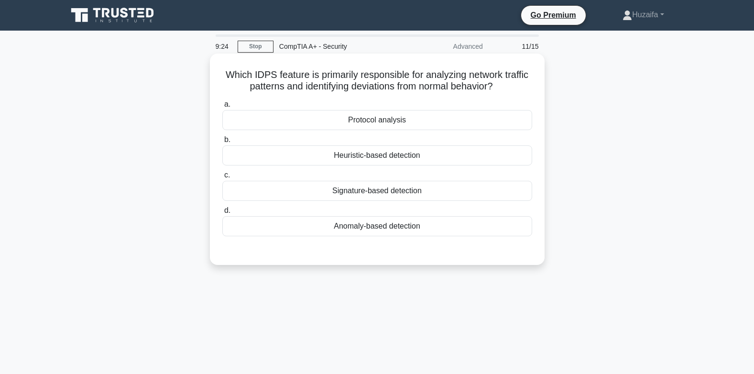
click at [368, 188] on div "Signature-based detection" at bounding box center [377, 191] width 310 height 20
click at [222, 178] on input "c. Signature-based detection" at bounding box center [222, 175] width 0 height 6
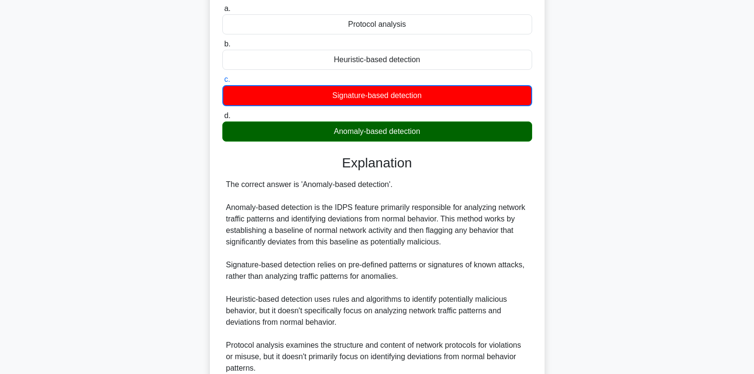
scroll to position [183, 0]
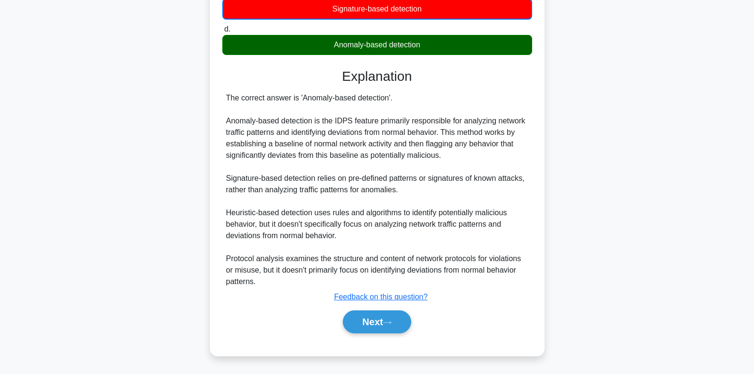
click at [387, 309] on div "Next" at bounding box center [377, 321] width 310 height 31
click at [387, 314] on button "Next" at bounding box center [377, 321] width 68 height 23
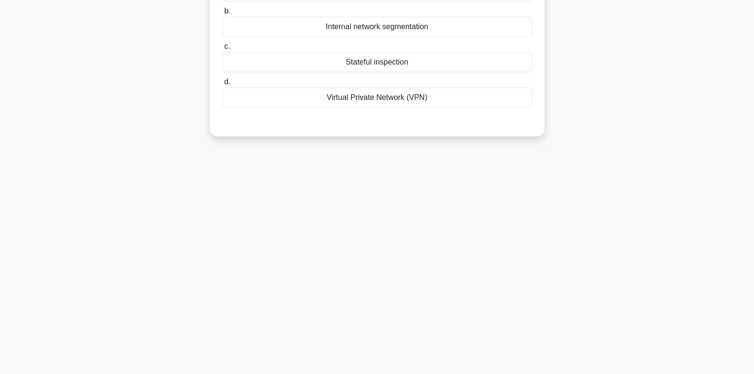
scroll to position [0, 0]
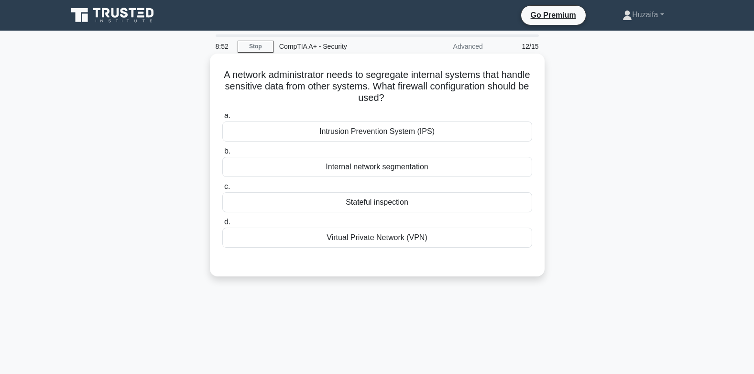
click at [400, 238] on div "Virtual Private Network (VPN)" at bounding box center [377, 237] width 310 height 20
click at [222, 225] on input "d. Virtual Private Network (VPN)" at bounding box center [222, 222] width 0 height 6
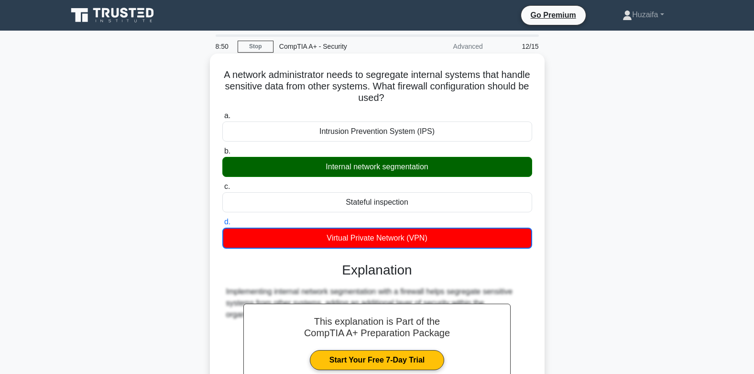
scroll to position [142, 0]
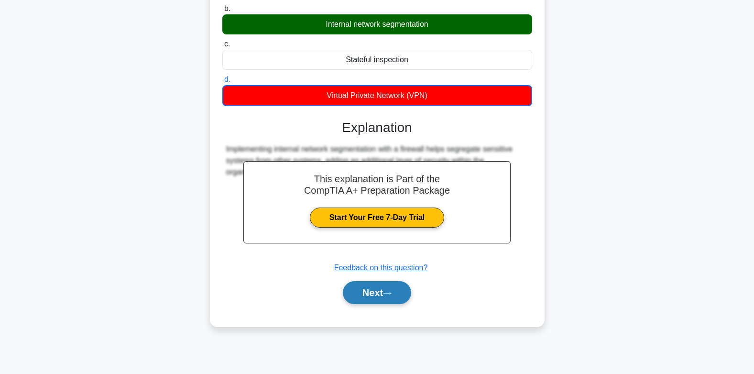
click at [384, 294] on button "Next" at bounding box center [377, 292] width 68 height 23
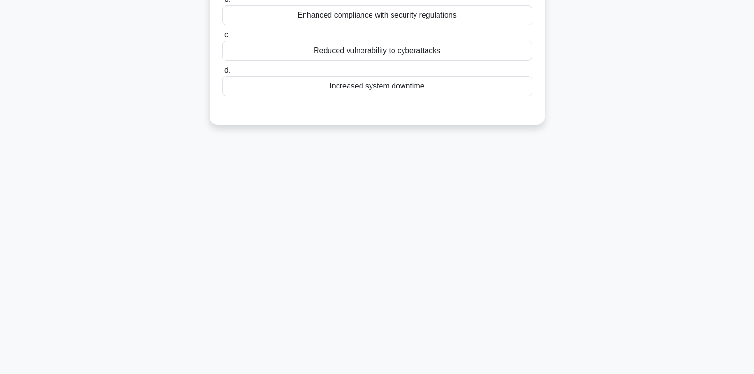
scroll to position [0, 0]
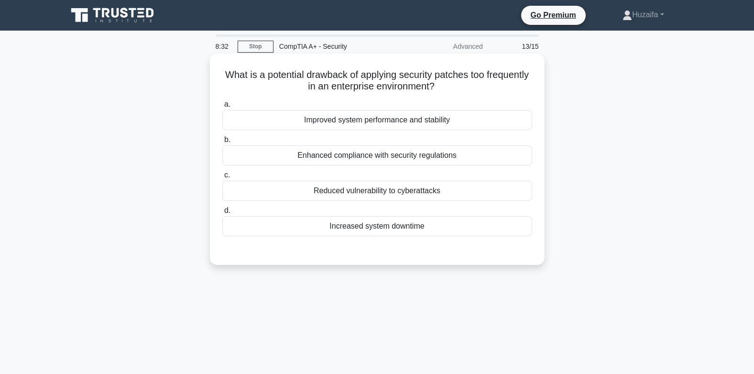
click at [399, 162] on div "Enhanced compliance with security regulations" at bounding box center [377, 155] width 310 height 20
click at [222, 143] on input "b. Enhanced compliance with security regulations" at bounding box center [222, 140] width 0 height 6
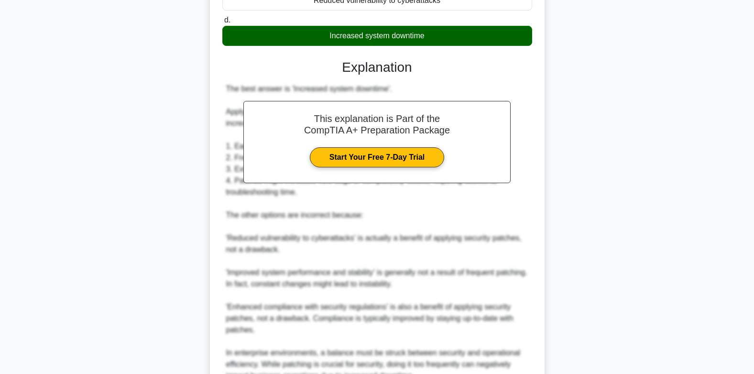
scroll to position [239, 0]
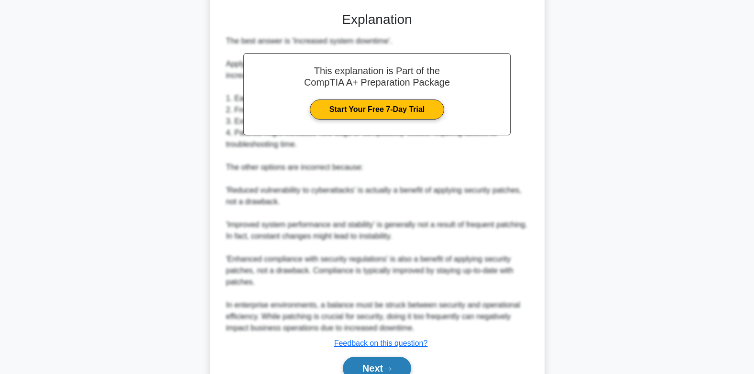
click at [377, 361] on button "Next" at bounding box center [377, 368] width 68 height 23
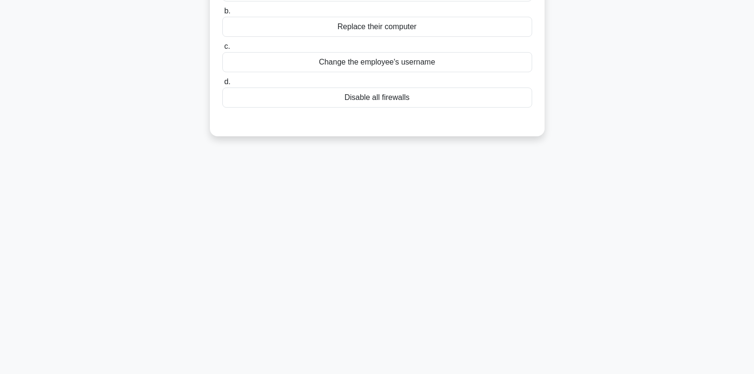
scroll to position [0, 0]
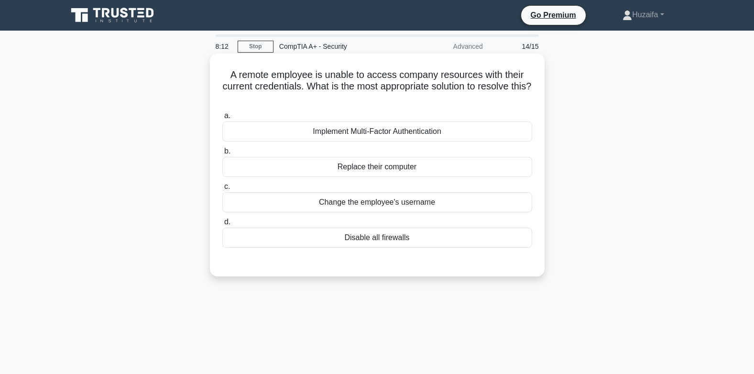
click at [398, 239] on div "Disable all firewalls" at bounding box center [377, 237] width 310 height 20
click at [222, 225] on input "d. Disable all firewalls" at bounding box center [222, 222] width 0 height 6
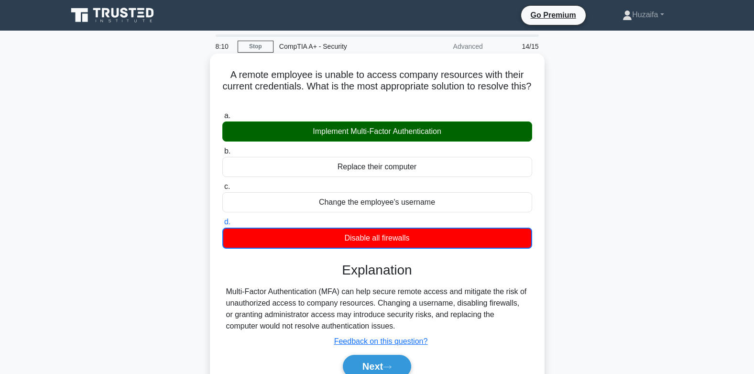
scroll to position [142, 0]
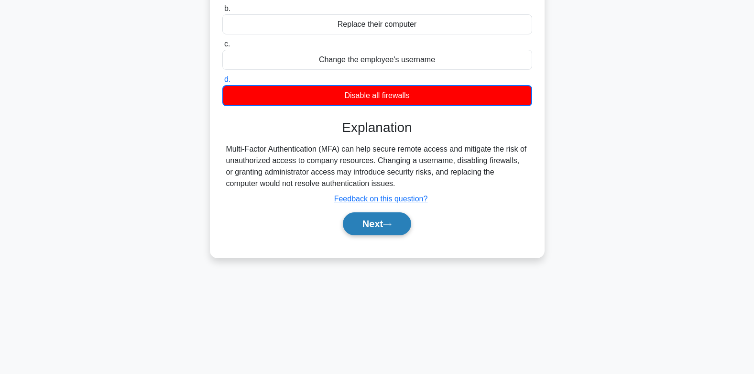
click at [395, 220] on button "Next" at bounding box center [377, 223] width 68 height 23
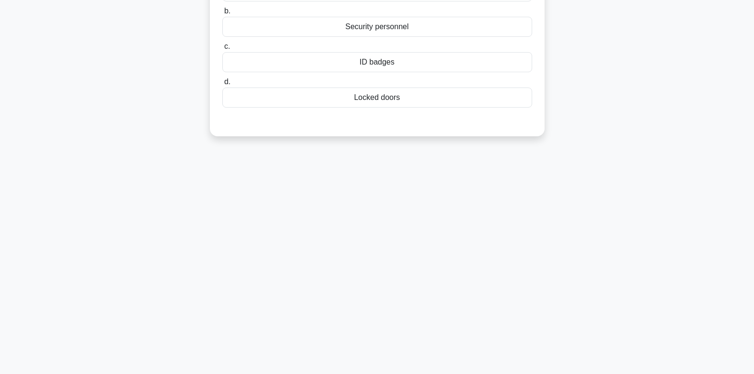
scroll to position [0, 0]
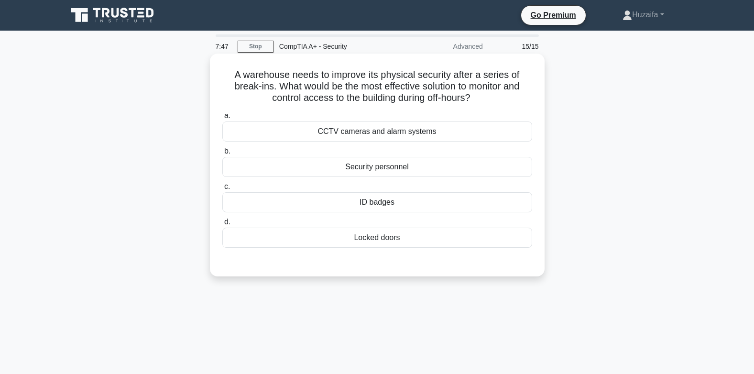
click at [393, 135] on div "CCTV cameras and alarm systems" at bounding box center [377, 131] width 310 height 20
click at [222, 119] on input "a. CCTV cameras and alarm systems" at bounding box center [222, 116] width 0 height 6
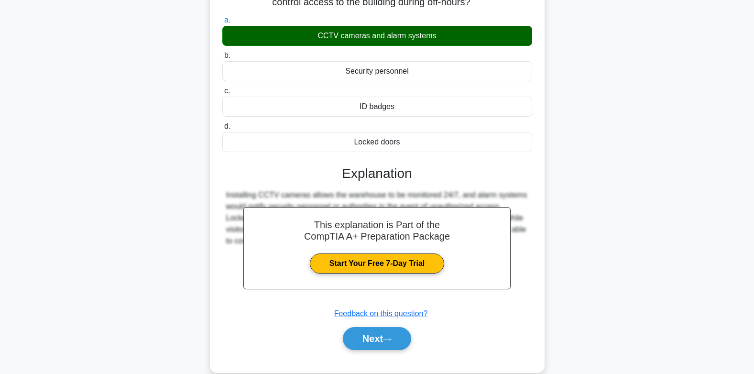
scroll to position [142, 0]
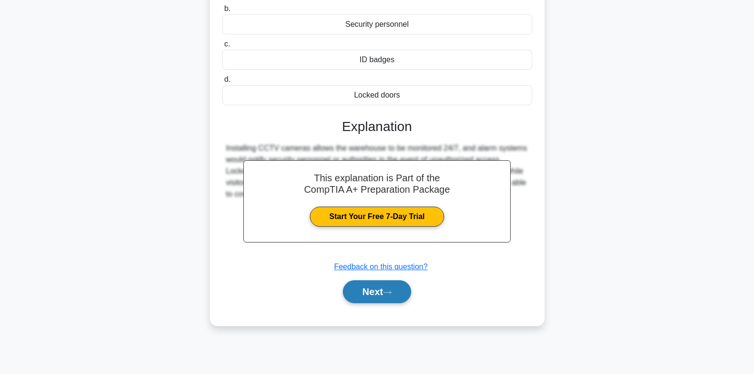
click at [395, 289] on button "Next" at bounding box center [377, 291] width 68 height 23
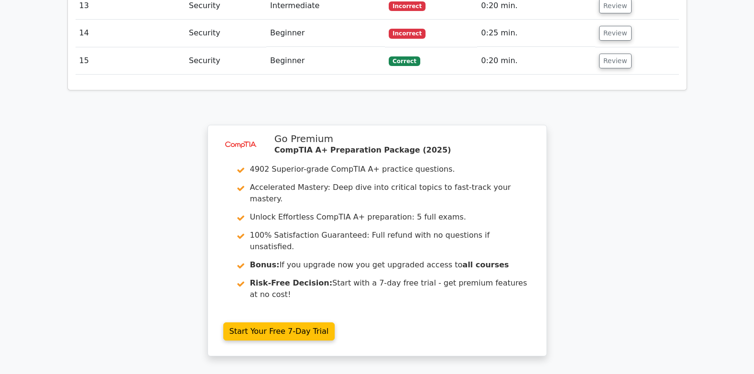
scroll to position [1577, 0]
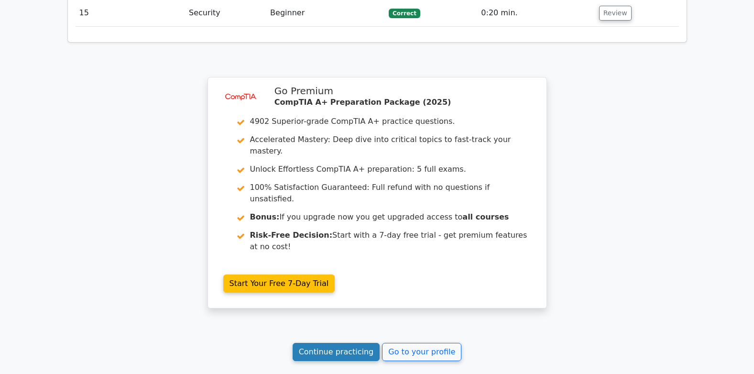
click at [359, 343] on link "Continue practicing" at bounding box center [335, 352] width 87 height 18
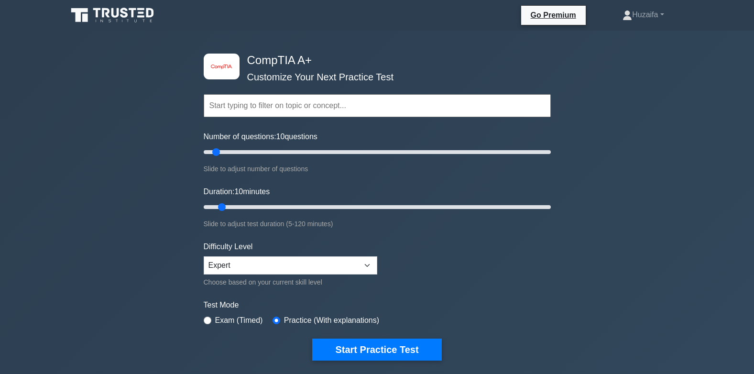
click at [334, 113] on input "text" at bounding box center [377, 105] width 347 height 23
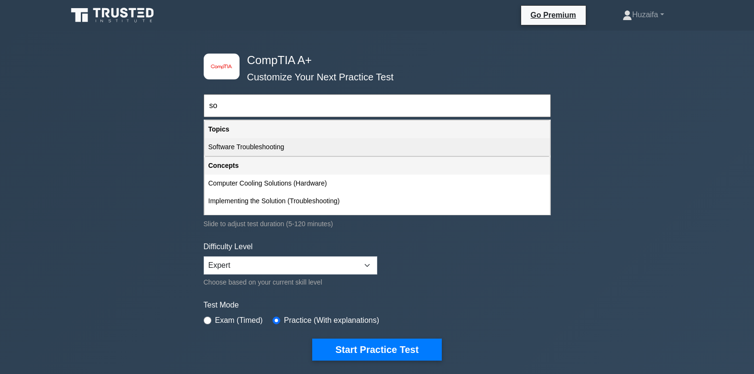
click at [322, 153] on div "Software Troubleshooting" at bounding box center [377, 147] width 345 height 18
type input "Software Troubleshooting"
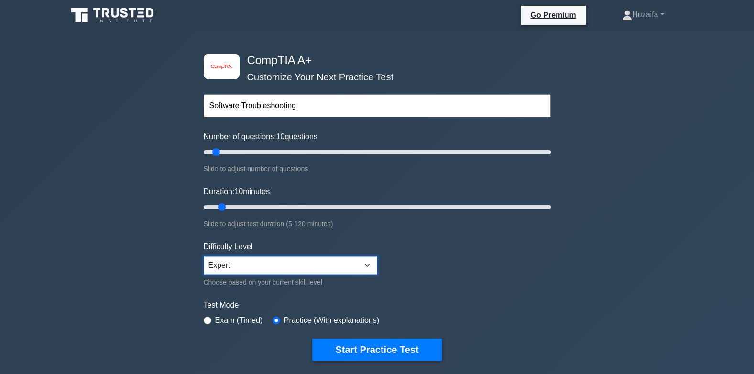
click at [266, 263] on select "Beginner Intermediate Expert" at bounding box center [290, 265] width 173 height 18
select select "intermediate"
click at [204, 256] on select "Beginner Intermediate Expert" at bounding box center [290, 265] width 173 height 18
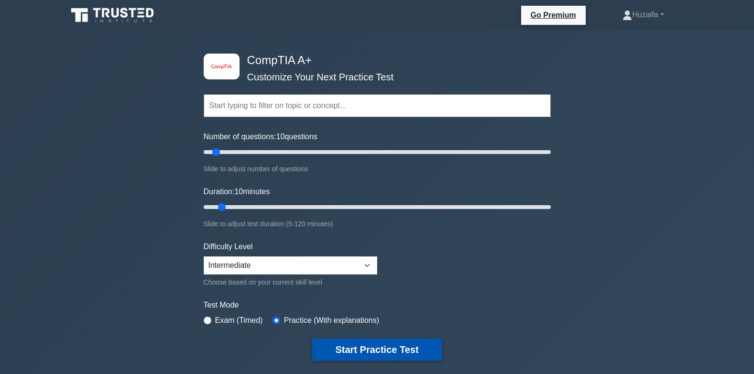
click at [349, 347] on button "Start Practice Test" at bounding box center [376, 349] width 129 height 22
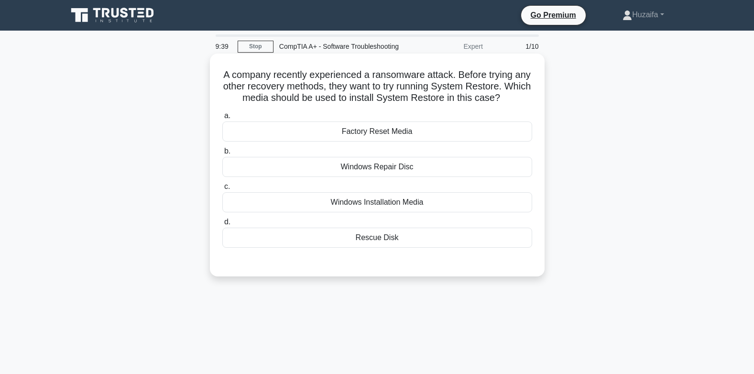
click at [409, 212] on div "Windows Installation Media" at bounding box center [377, 202] width 310 height 20
click at [222, 190] on input "c. Windows Installation Media" at bounding box center [222, 187] width 0 height 6
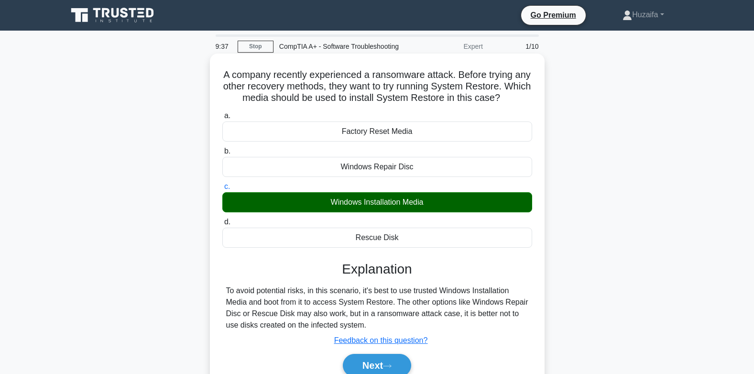
scroll to position [142, 0]
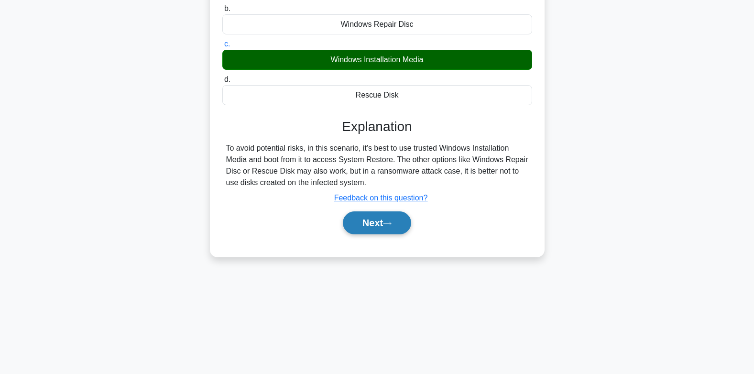
click at [394, 234] on button "Next" at bounding box center [377, 222] width 68 height 23
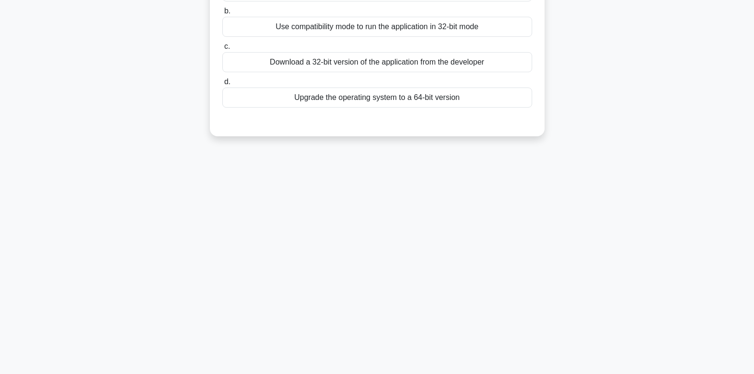
scroll to position [0, 0]
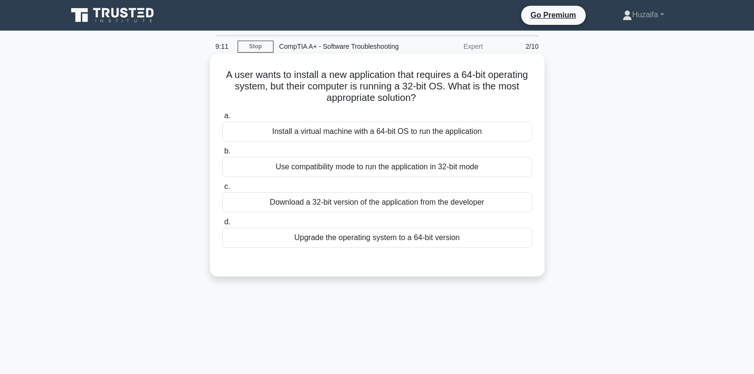
click at [392, 141] on div "Install a virtual machine with a 64-bit OS to run the application" at bounding box center [377, 131] width 310 height 20
click at [222, 119] on input "a. Install a virtual machine with a 64-bit OS to run the application" at bounding box center [222, 116] width 0 height 6
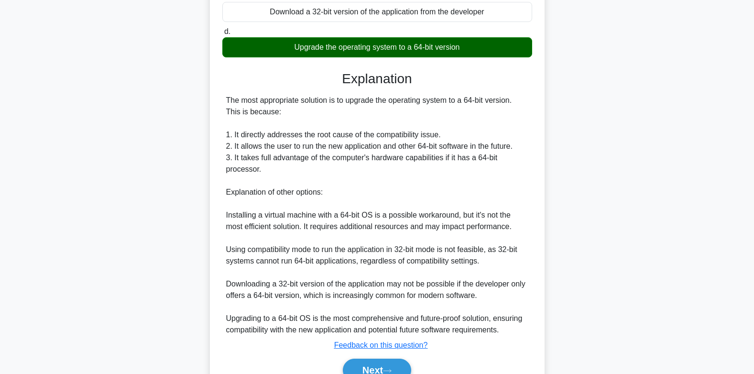
scroll to position [251, 0]
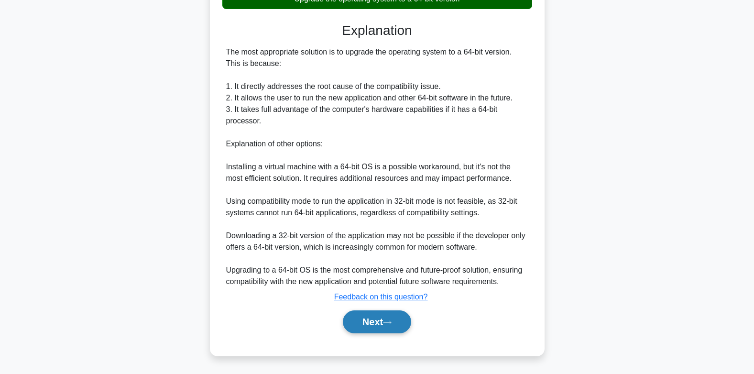
click at [389, 314] on button "Next" at bounding box center [377, 321] width 68 height 23
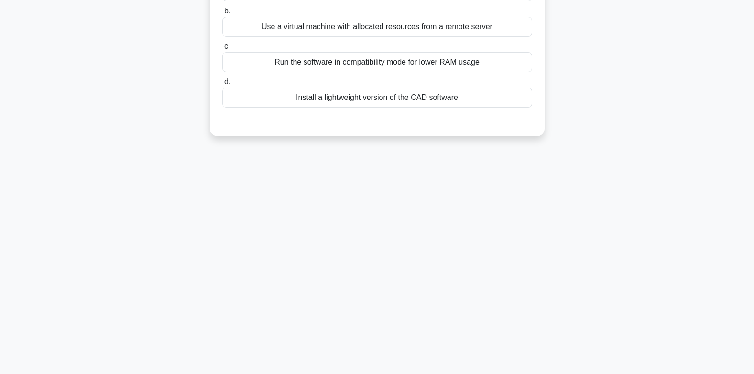
scroll to position [0, 0]
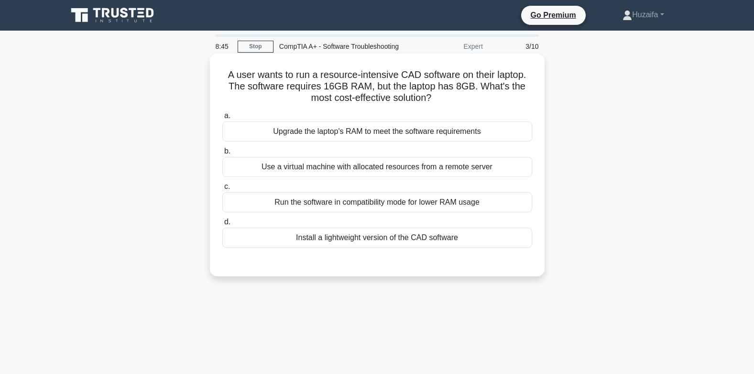
click at [399, 140] on div "Upgrade the laptop's RAM to meet the software requirements" at bounding box center [377, 131] width 310 height 20
click at [222, 119] on input "a. Upgrade the laptop's RAM to meet the software requirements" at bounding box center [222, 116] width 0 height 6
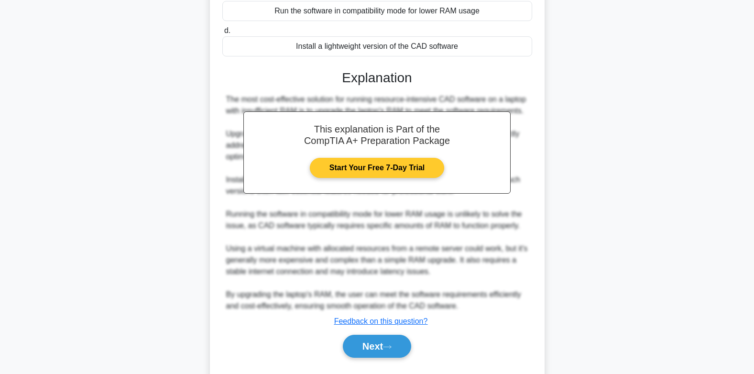
scroll to position [227, 0]
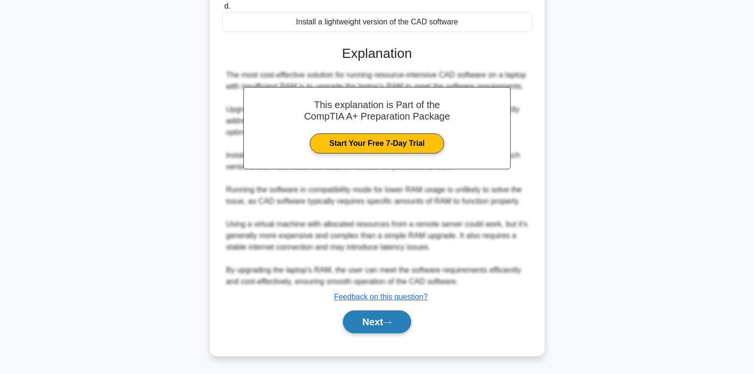
click at [406, 322] on button "Next" at bounding box center [377, 321] width 68 height 23
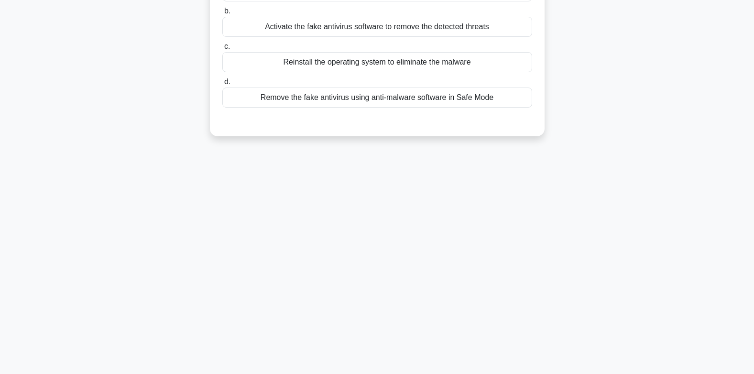
scroll to position [0, 0]
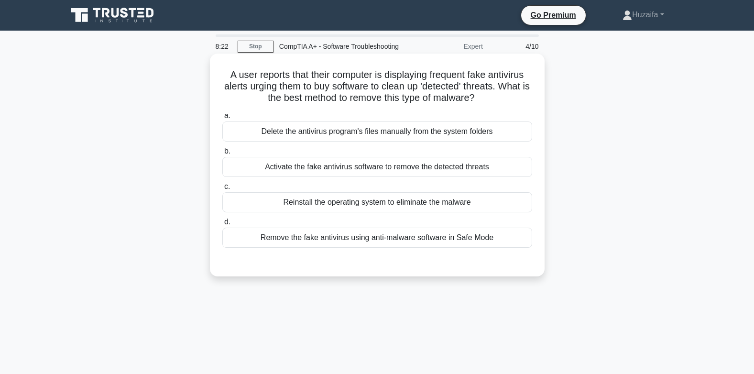
click at [412, 248] on div "Remove the fake antivirus using anti-malware software in Safe Mode" at bounding box center [377, 237] width 310 height 20
click at [222, 225] on input "d. Remove the fake antivirus using anti-malware software in Safe Mode" at bounding box center [222, 222] width 0 height 6
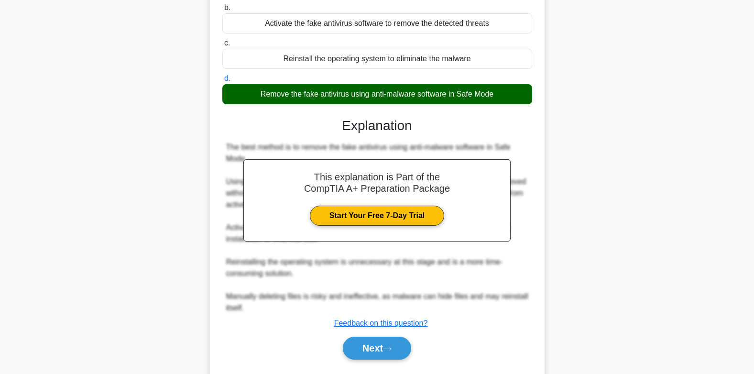
scroll to position [182, 0]
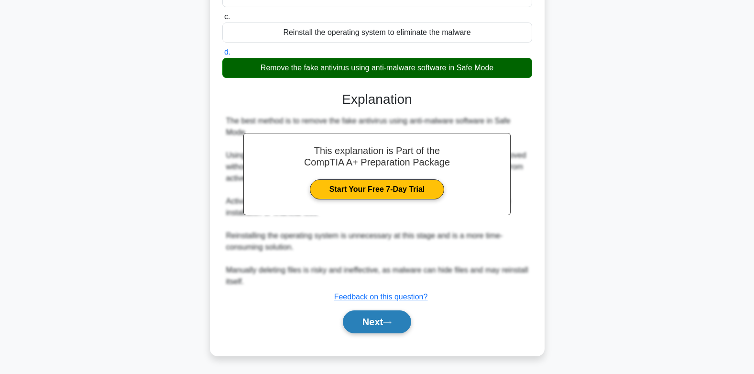
click at [394, 319] on button "Next" at bounding box center [377, 321] width 68 height 23
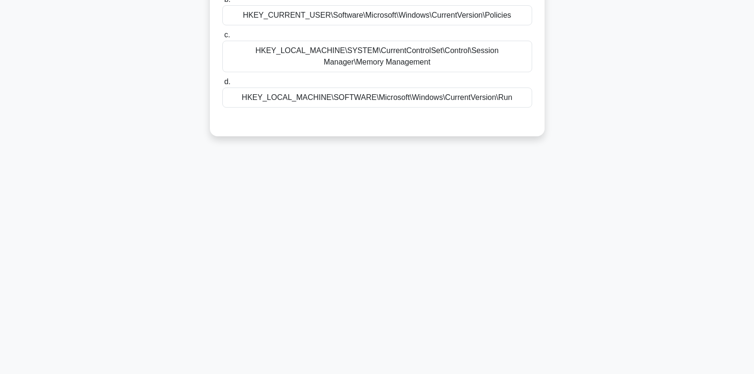
scroll to position [0, 0]
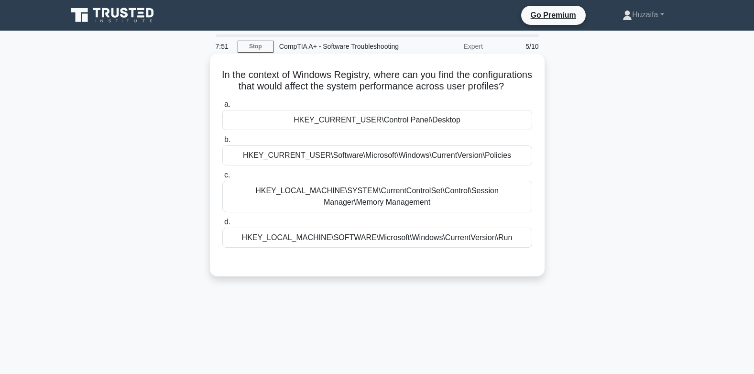
click at [402, 210] on div "HKEY_LOCAL_MACHINE\SYSTEM\CurrentControlSet\Control\Session Manager\Memory Mana…" at bounding box center [377, 197] width 310 height 32
click at [222, 178] on input "c. HKEY_LOCAL_MACHINE\SYSTEM\CurrentControlSet\Control\Session Manager\Memory M…" at bounding box center [222, 175] width 0 height 6
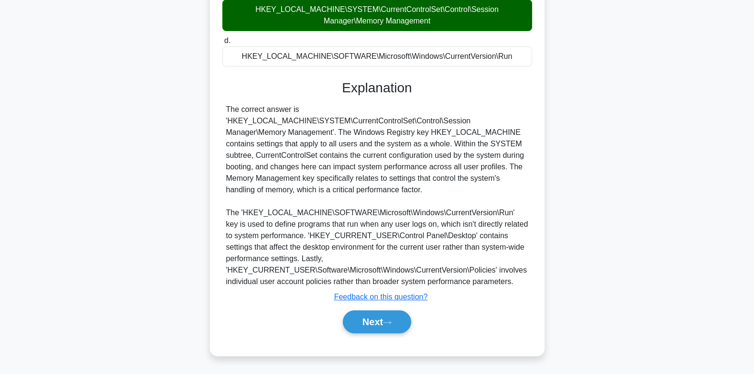
scroll to position [205, 0]
click at [403, 315] on button "Next" at bounding box center [377, 321] width 68 height 23
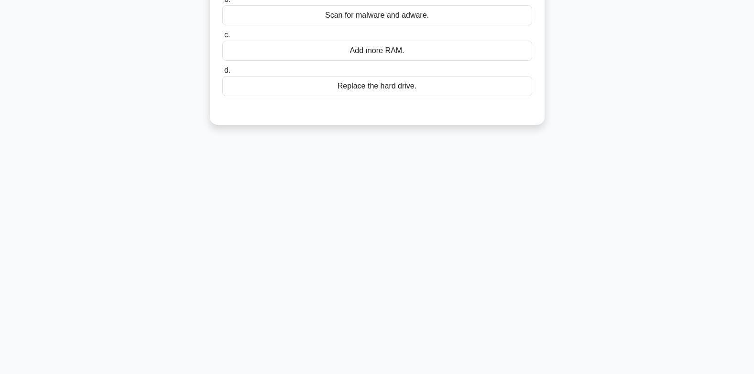
scroll to position [0, 0]
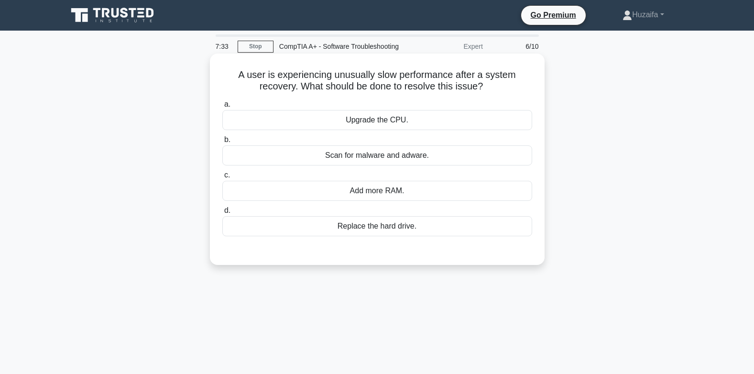
click at [397, 165] on div "Scan for malware and adware." at bounding box center [377, 155] width 310 height 20
click at [222, 143] on input "b. Scan for malware and adware." at bounding box center [222, 140] width 0 height 6
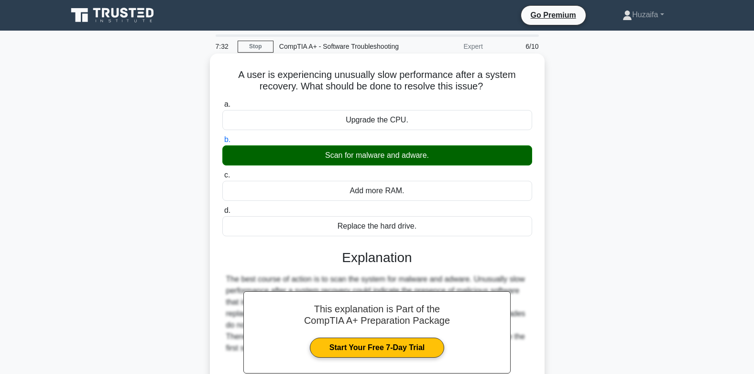
scroll to position [142, 0]
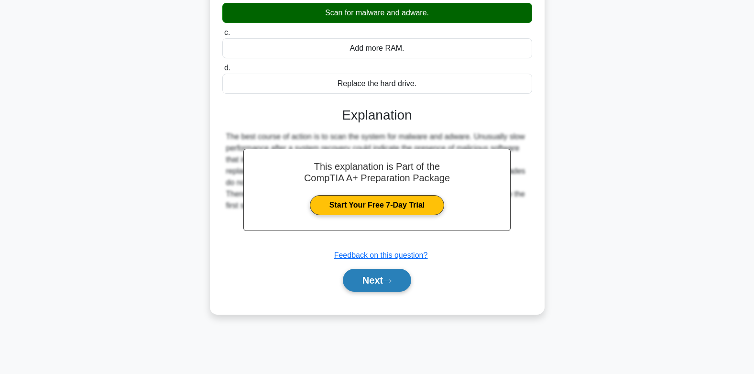
click at [386, 285] on button "Next" at bounding box center [377, 280] width 68 height 23
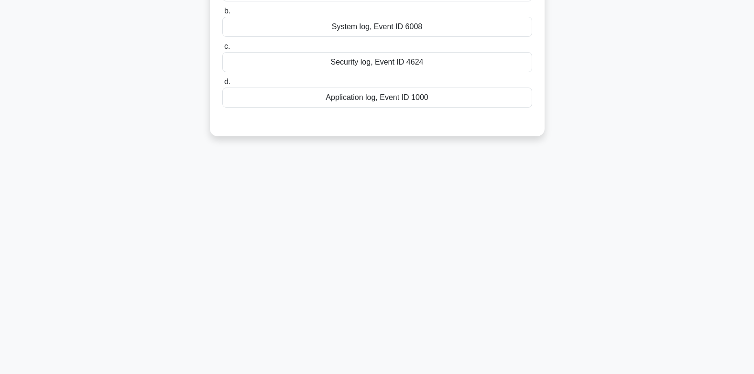
scroll to position [0, 0]
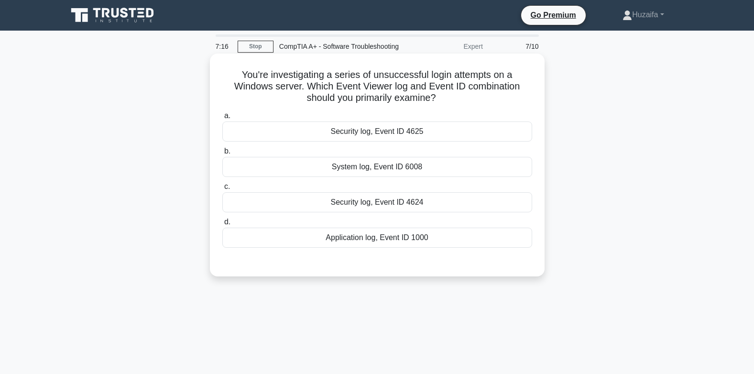
click at [390, 212] on div "Security log, Event ID 4624" at bounding box center [377, 202] width 310 height 20
click at [222, 190] on input "c. Security log, Event ID 4624" at bounding box center [222, 187] width 0 height 6
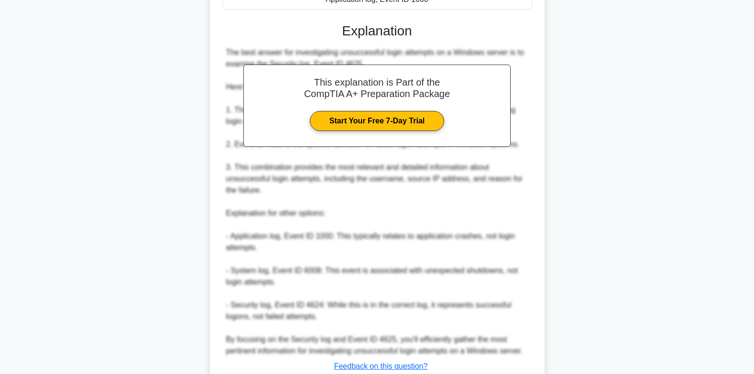
scroll to position [320, 0]
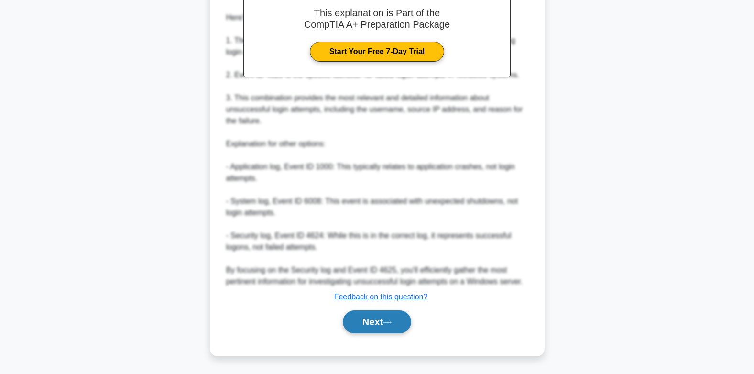
click at [388, 316] on button "Next" at bounding box center [377, 321] width 68 height 23
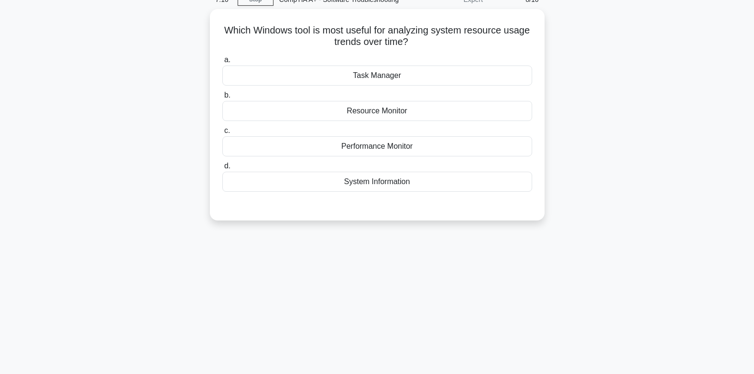
scroll to position [0, 0]
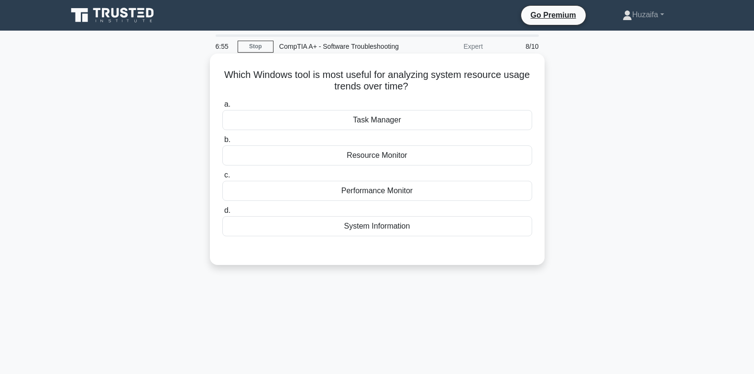
click at [389, 130] on div "Task Manager" at bounding box center [377, 120] width 310 height 20
click at [222, 108] on input "a. Task Manager" at bounding box center [222, 104] width 0 height 6
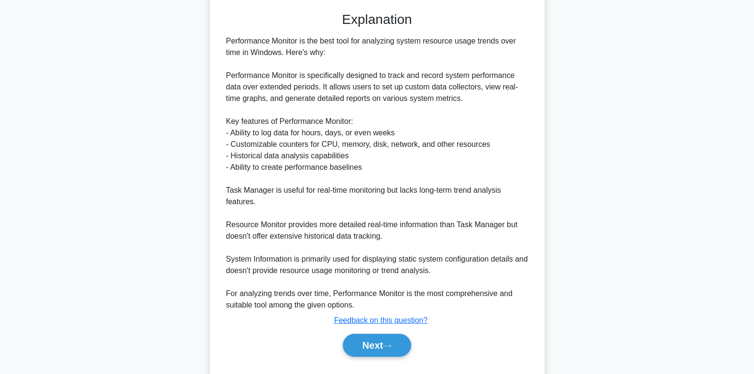
scroll to position [274, 0]
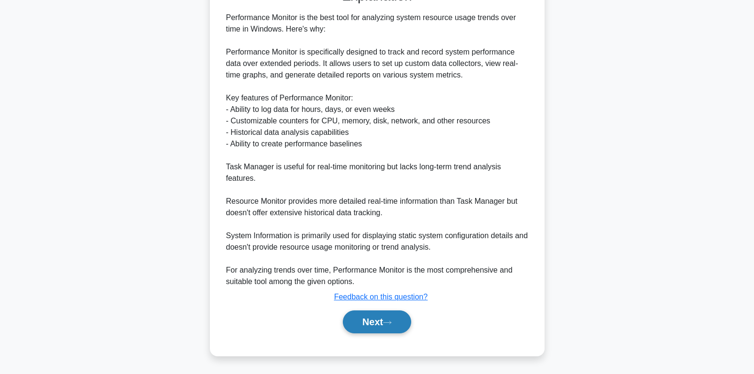
click at [399, 329] on button "Next" at bounding box center [377, 321] width 68 height 23
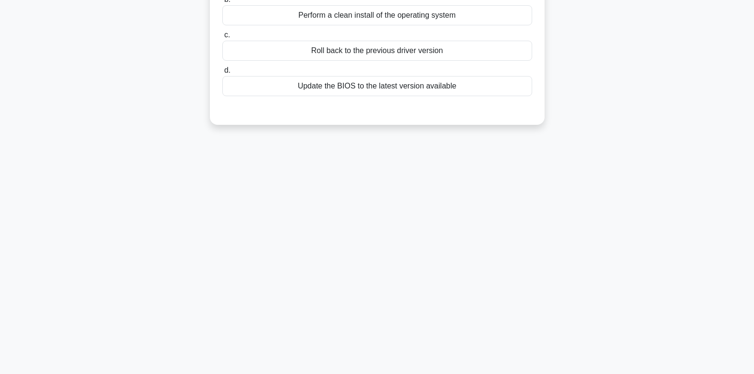
scroll to position [0, 0]
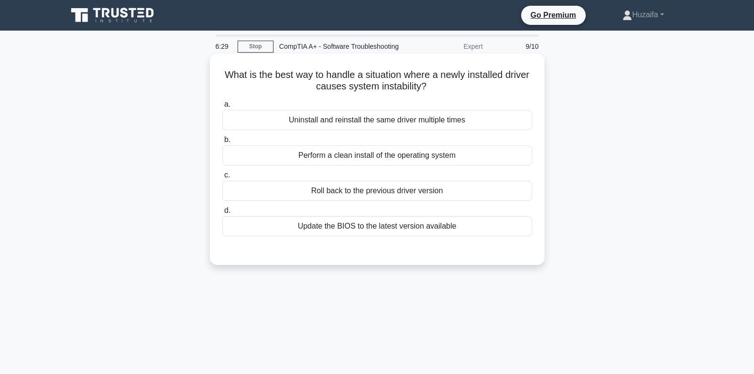
click at [340, 165] on div "Perform a clean install of the operating system" at bounding box center [377, 155] width 310 height 20
click at [222, 143] on input "b. Perform a clean install of the operating system" at bounding box center [222, 140] width 0 height 6
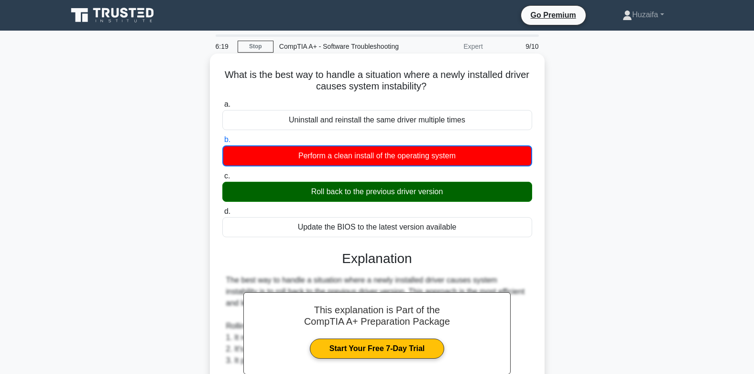
scroll to position [191, 0]
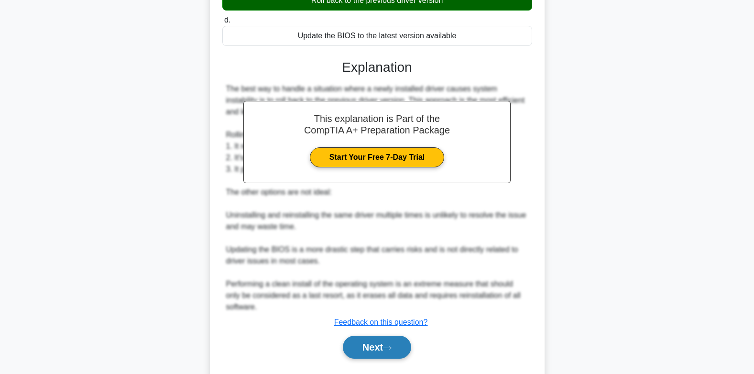
click at [377, 358] on button "Next" at bounding box center [377, 346] width 68 height 23
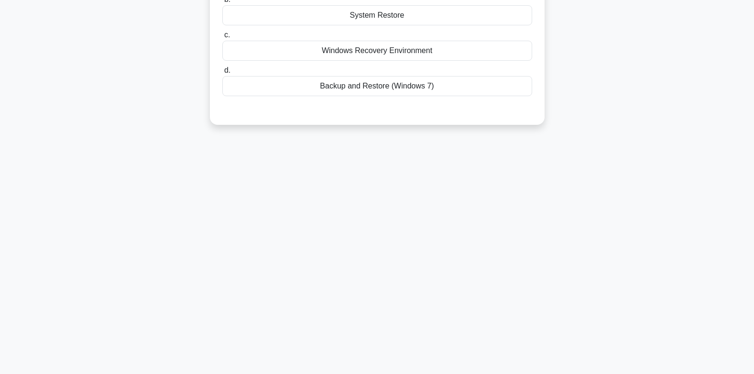
scroll to position [0, 0]
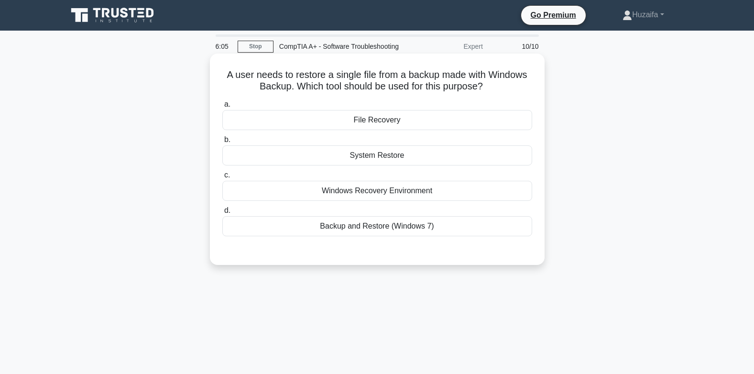
click at [428, 130] on div "File Recovery" at bounding box center [377, 120] width 310 height 20
click at [222, 108] on input "a. File Recovery" at bounding box center [222, 104] width 0 height 6
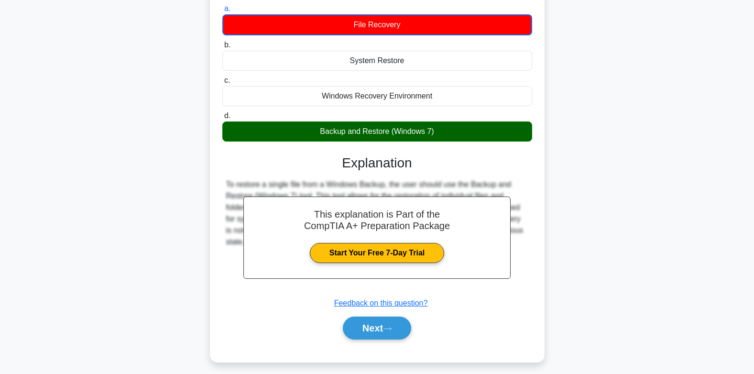
scroll to position [142, 0]
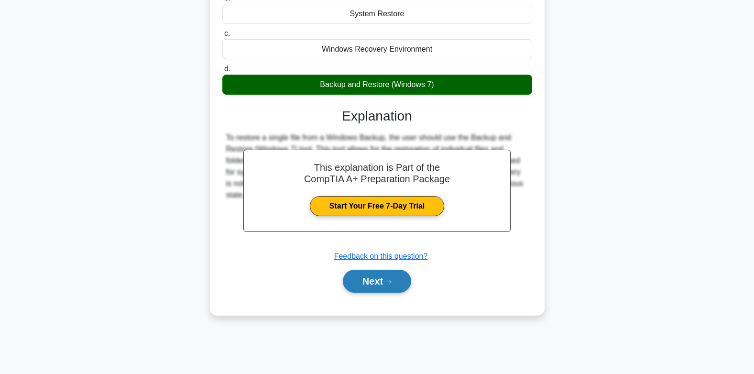
click at [381, 292] on button "Next" at bounding box center [377, 281] width 68 height 23
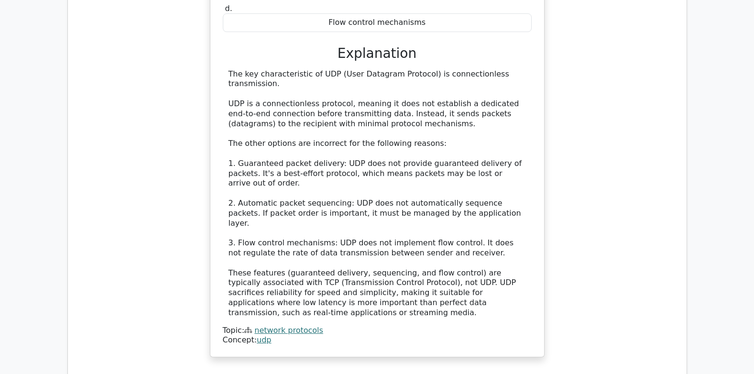
scroll to position [1404, 0]
